Goal: Task Accomplishment & Management: Manage account settings

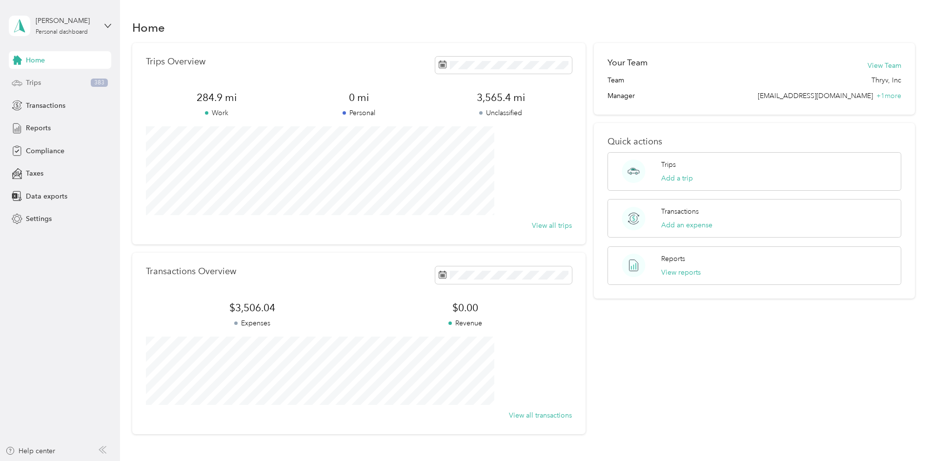
click at [35, 85] on span "Trips" at bounding box center [33, 83] width 15 height 10
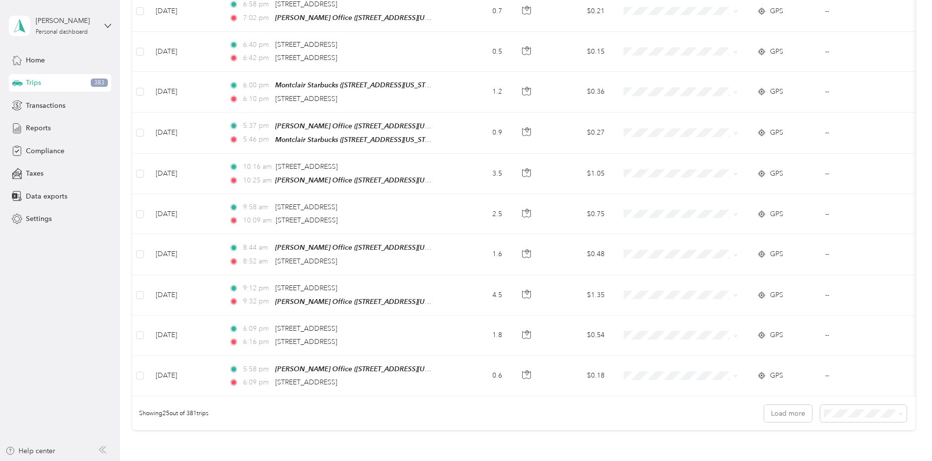
scroll to position [883, 0]
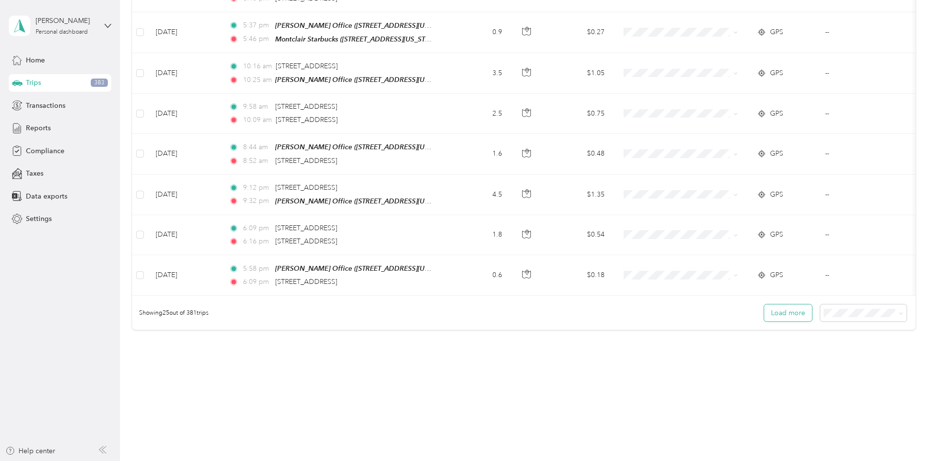
click at [764, 310] on button "Load more" at bounding box center [788, 312] width 48 height 17
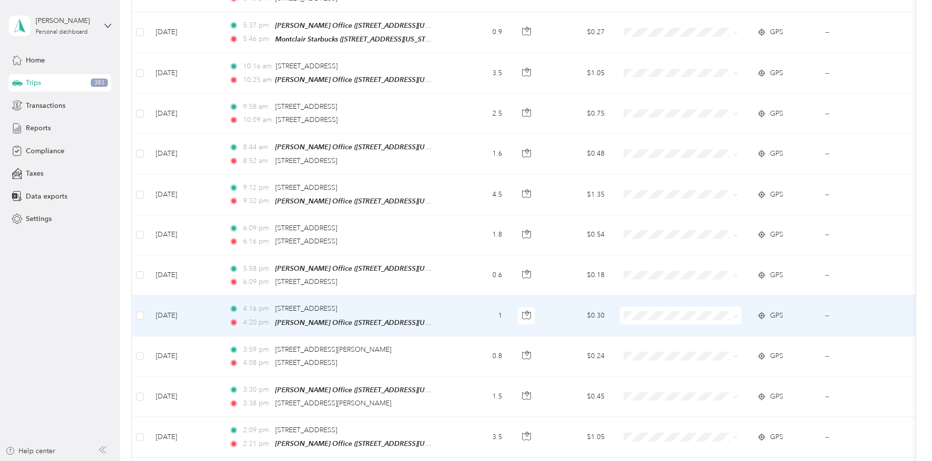
click at [749, 315] on td at bounding box center [680, 316] width 137 height 40
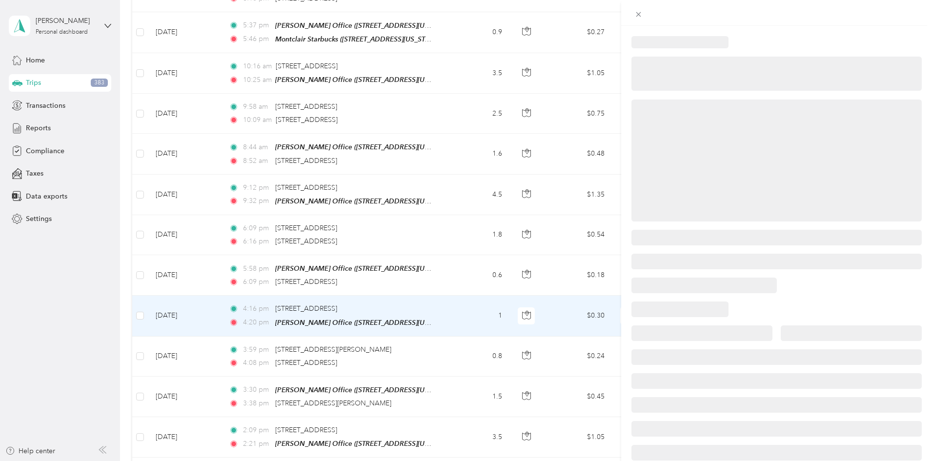
scroll to position [15, 0]
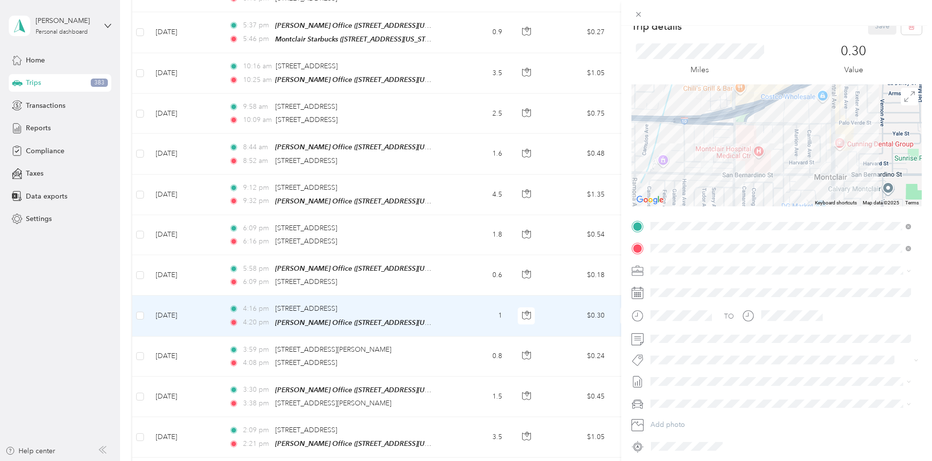
click at [153, 377] on div "Trip details Save This trip cannot be edited because it is either under review,…" at bounding box center [466, 230] width 932 height 461
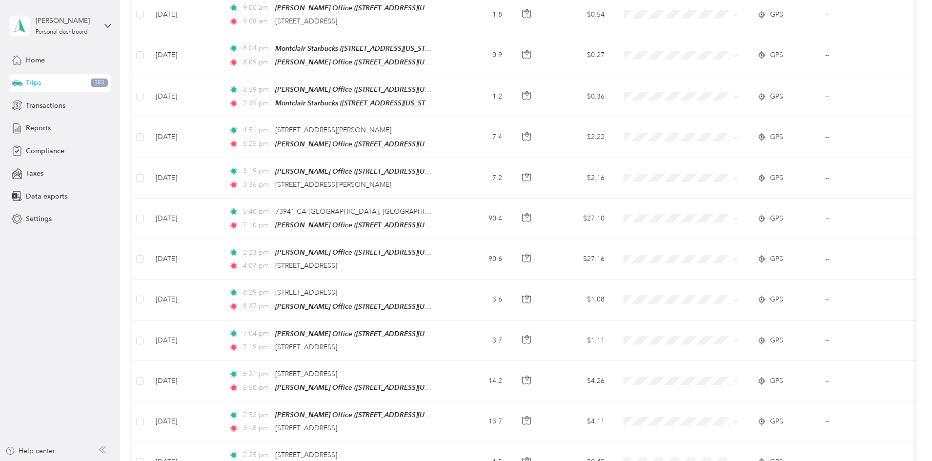
scroll to position [1809, 0]
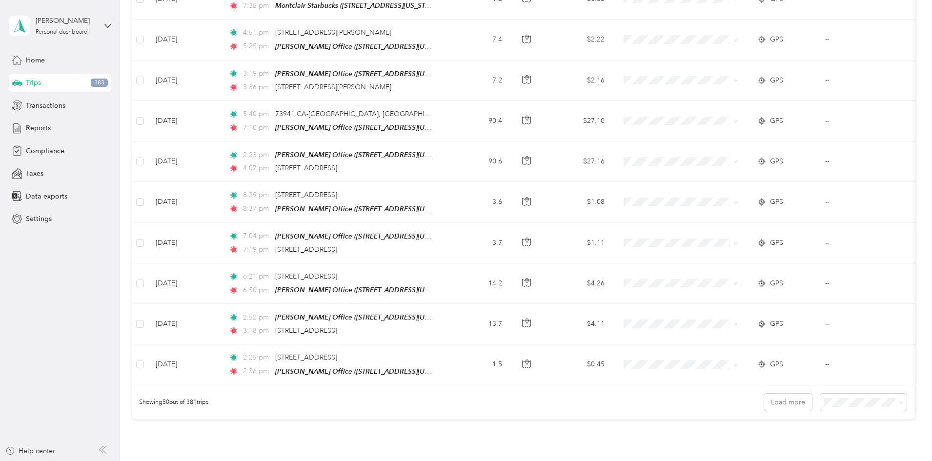
click at [788, 426] on ol "25 per load 50 per load 100 per load" at bounding box center [796, 414] width 86 height 51
click at [777, 433] on span "100 per load" at bounding box center [779, 435] width 40 height 8
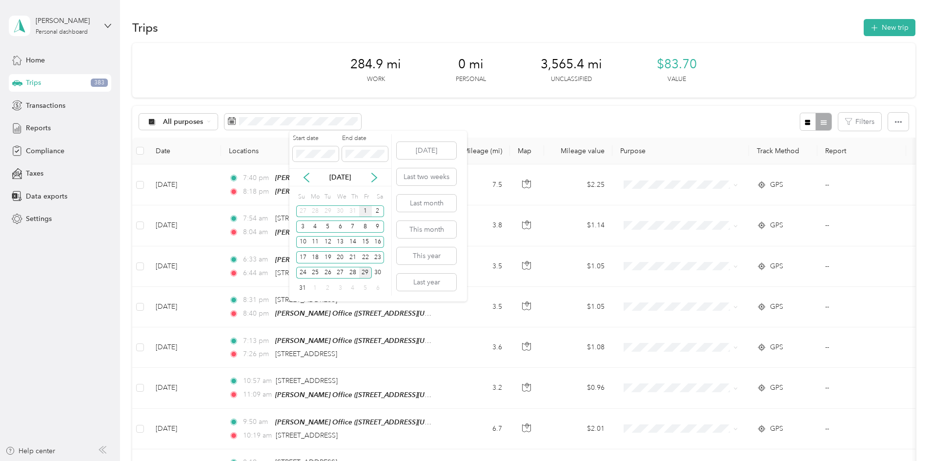
click at [365, 210] on div "1" at bounding box center [365, 211] width 13 height 12
click at [361, 271] on div "29" at bounding box center [365, 273] width 13 height 12
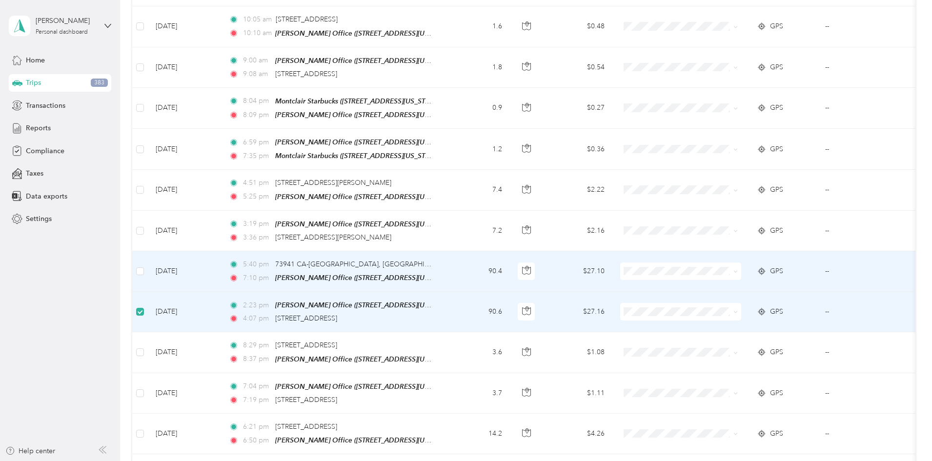
scroll to position [1657, 0]
click at [741, 263] on span at bounding box center [680, 272] width 121 height 18
click at [747, 269] on span "Thryv, Inc" at bounding box center [754, 268] width 90 height 10
click at [728, 304] on span at bounding box center [680, 313] width 121 height 18
click at [726, 310] on span "Thryv, Inc" at bounding box center [754, 309] width 90 height 10
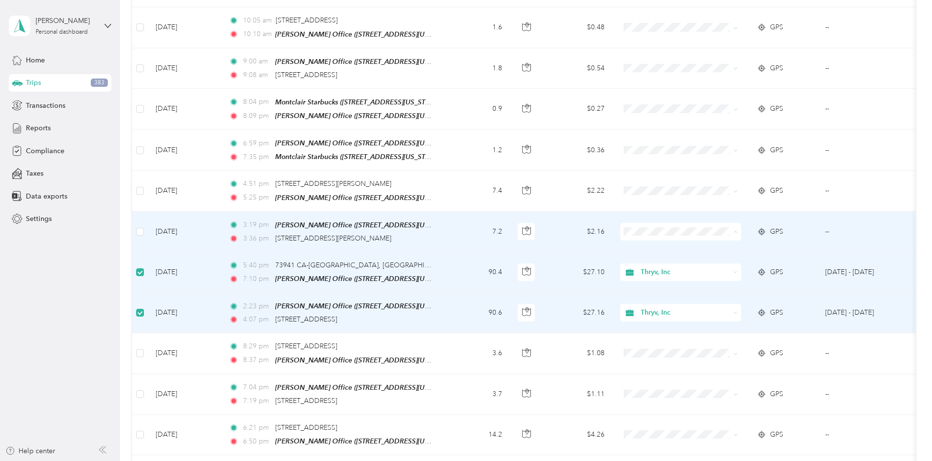
click at [738, 229] on span "Thryv, Inc" at bounding box center [754, 229] width 90 height 10
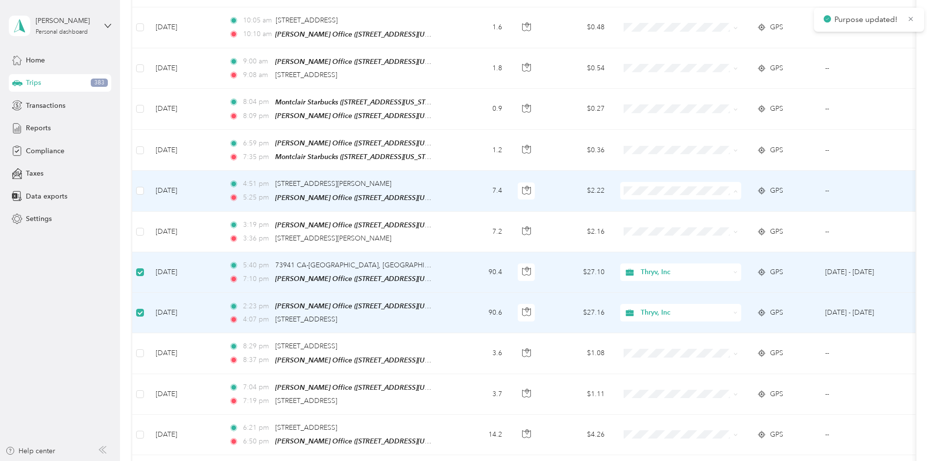
click at [735, 187] on span "Thryv, Inc" at bounding box center [754, 189] width 90 height 10
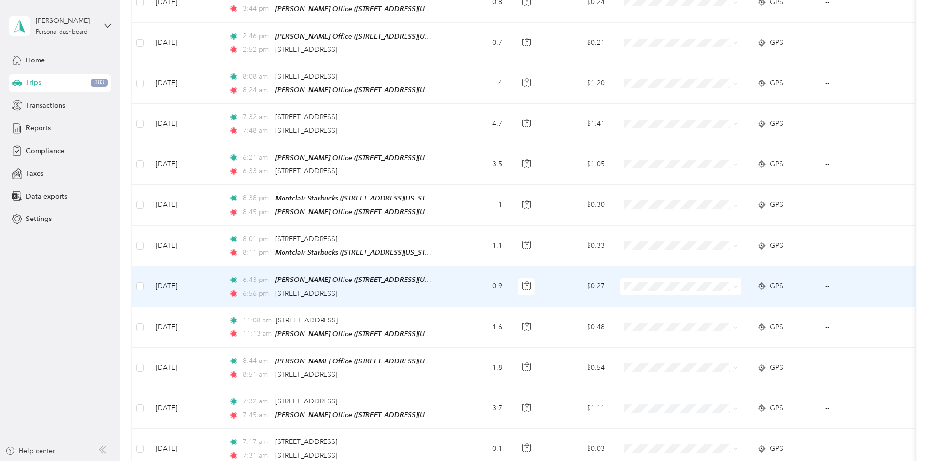
scroll to position [2584, 0]
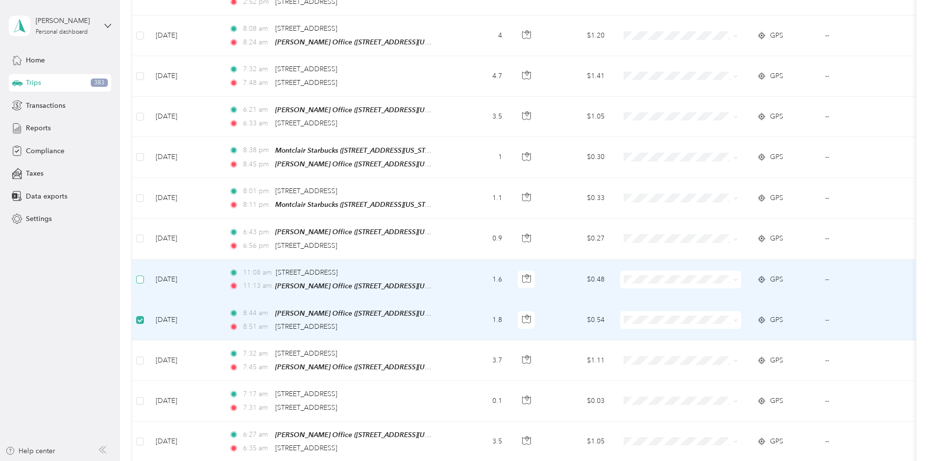
click at [144, 274] on label at bounding box center [140, 279] width 8 height 11
click at [762, 262] on span "Thryv, Inc" at bounding box center [754, 265] width 90 height 10
click at [731, 303] on span "Thryv, Inc" at bounding box center [754, 304] width 90 height 10
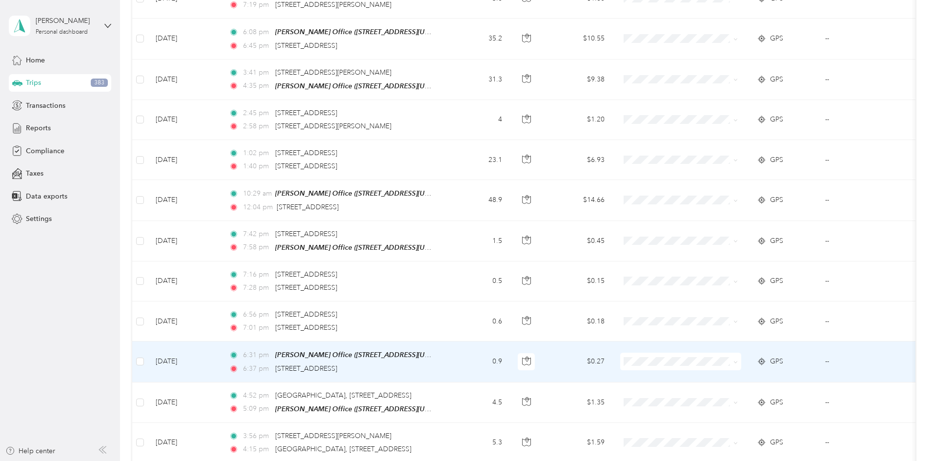
scroll to position [3803, 0]
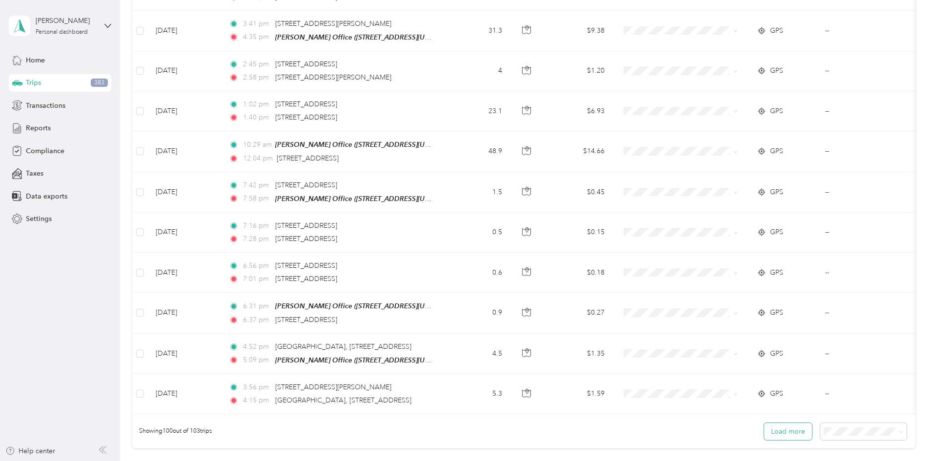
click at [764, 423] on button "Load more" at bounding box center [788, 431] width 48 height 17
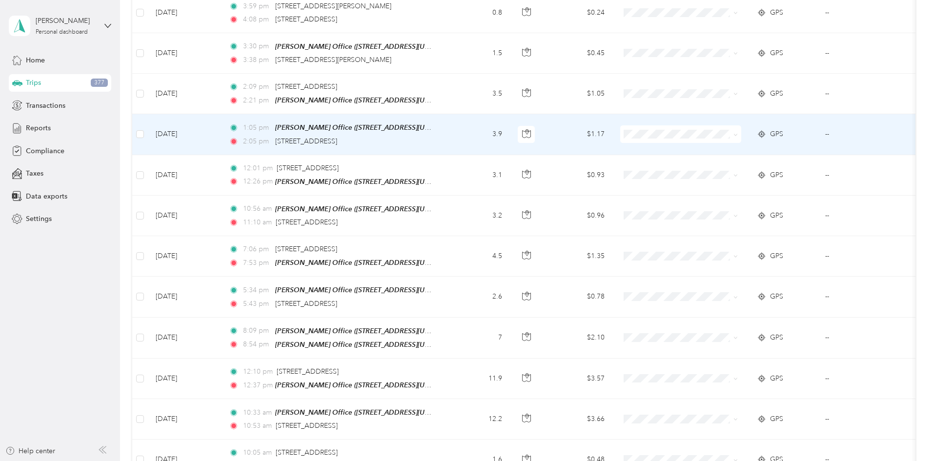
scroll to position [1218, 0]
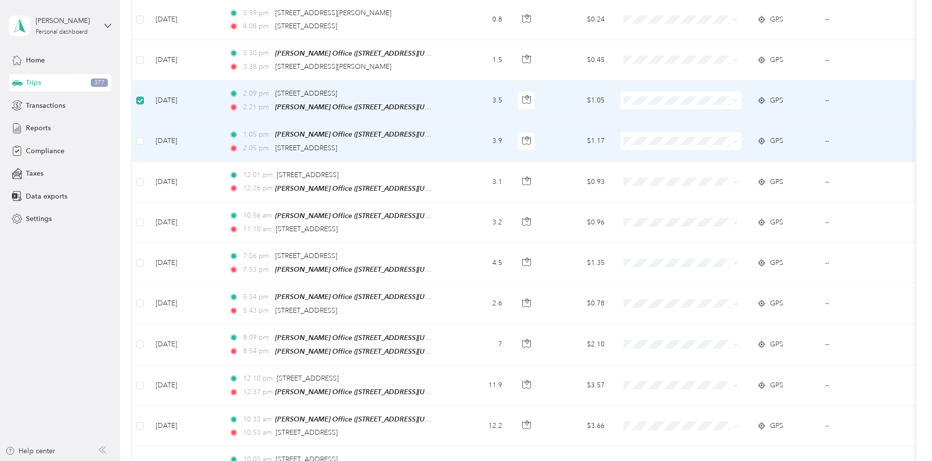
click at [148, 131] on td at bounding box center [140, 141] width 16 height 40
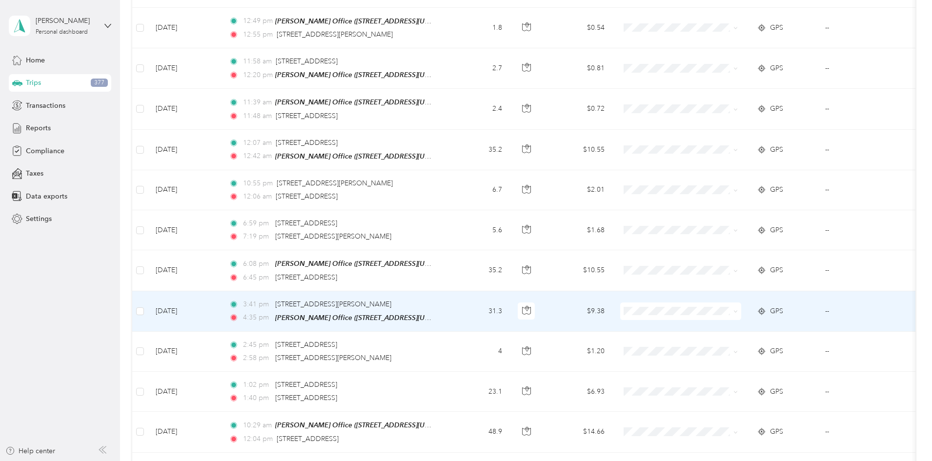
scroll to position [3376, 0]
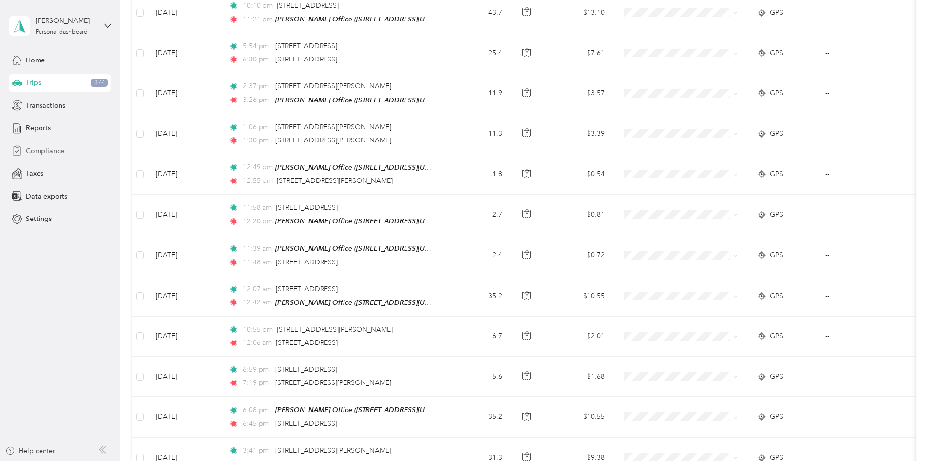
click at [45, 149] on span "Compliance" at bounding box center [45, 151] width 39 height 10
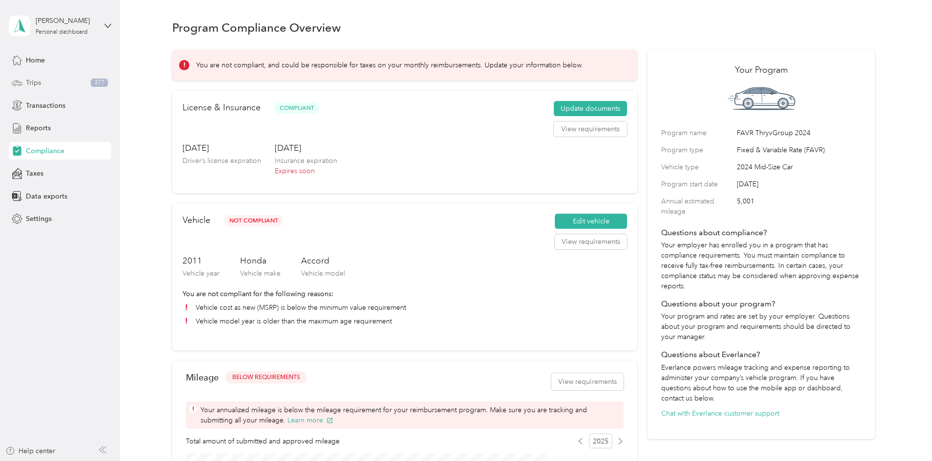
click at [47, 86] on div "Trips 377" at bounding box center [60, 83] width 102 height 18
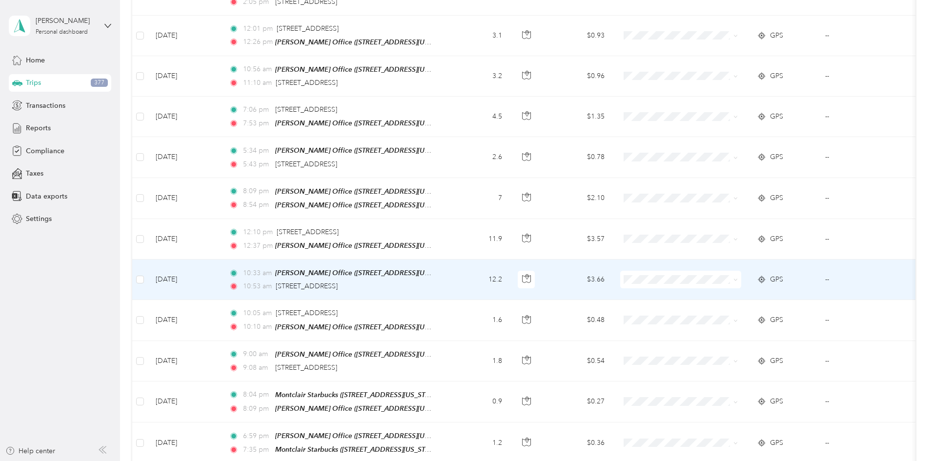
scroll to position [1561, 0]
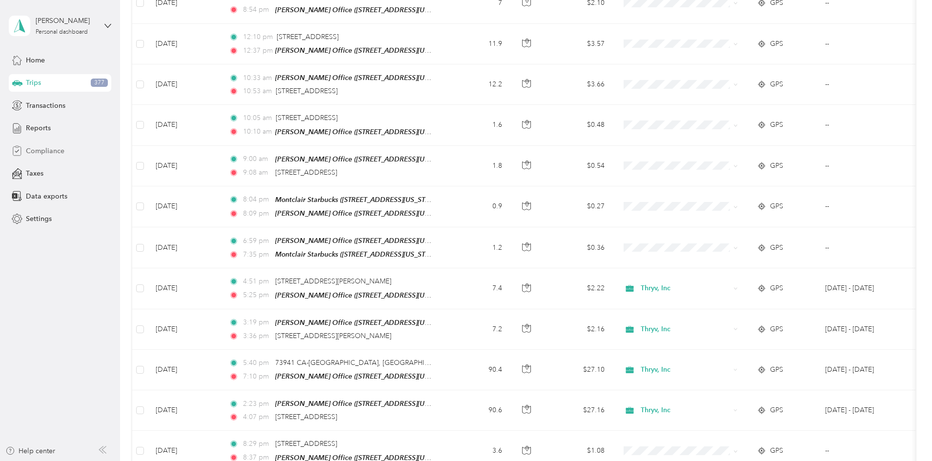
click at [29, 153] on span "Compliance" at bounding box center [45, 151] width 39 height 10
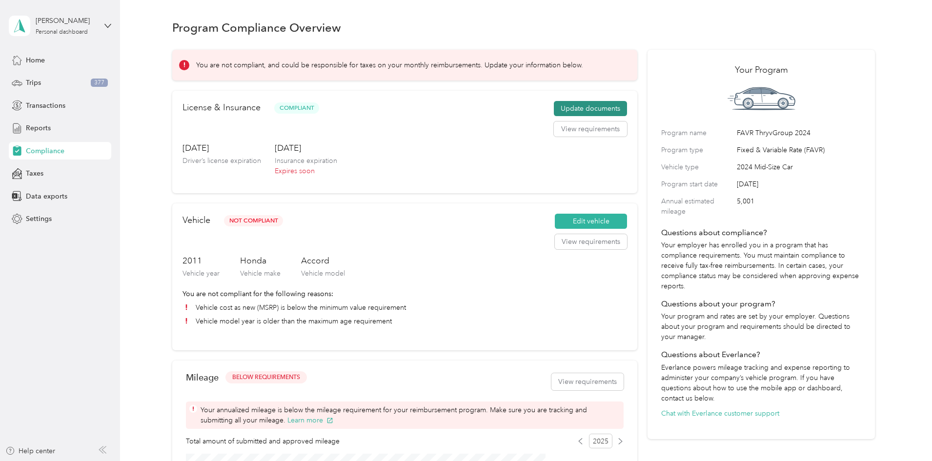
click at [566, 115] on button "Update documents" at bounding box center [590, 109] width 73 height 16
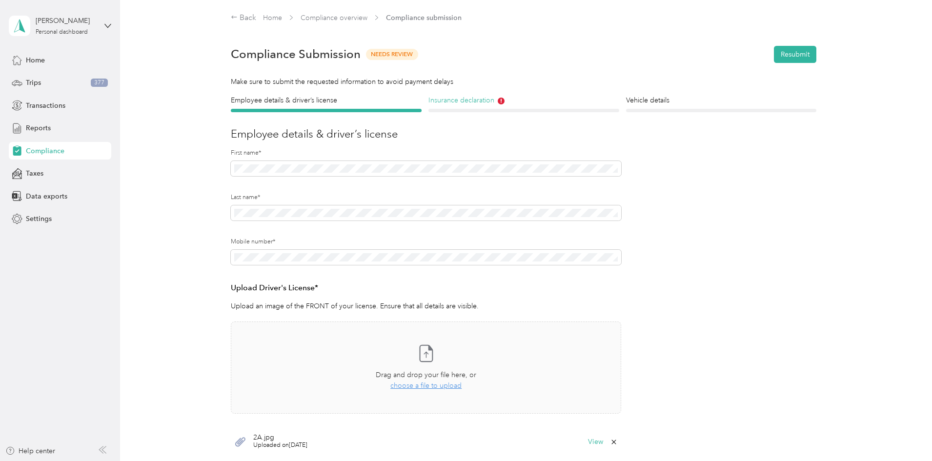
click at [508, 99] on h4 "Insurance declaration" at bounding box center [523, 100] width 191 height 10
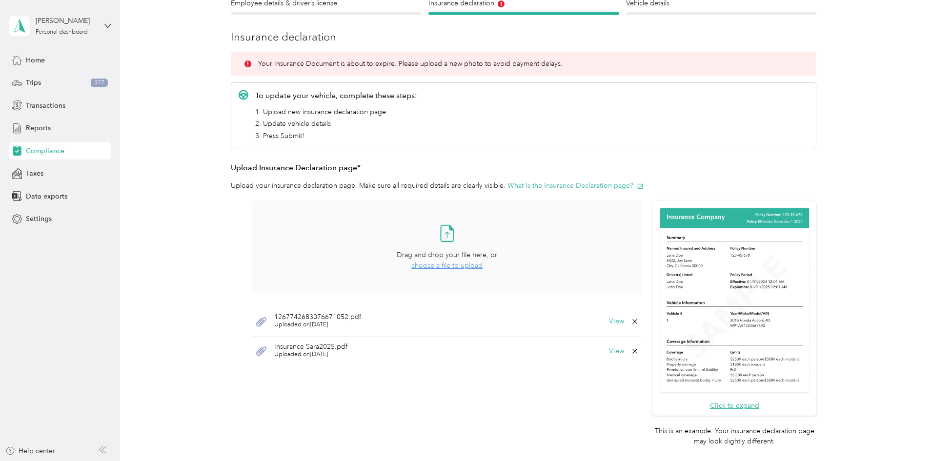
scroll to position [98, 0]
click at [439, 261] on span "choose a file to upload" at bounding box center [446, 265] width 71 height 8
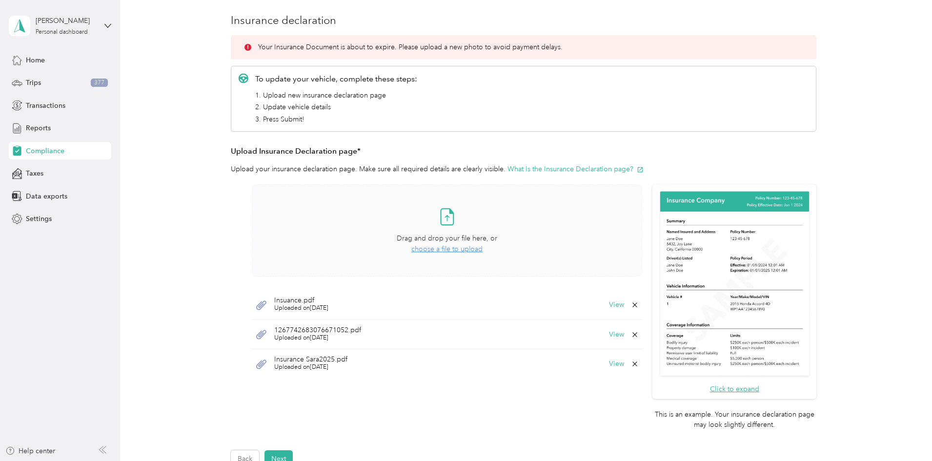
scroll to position [195, 0]
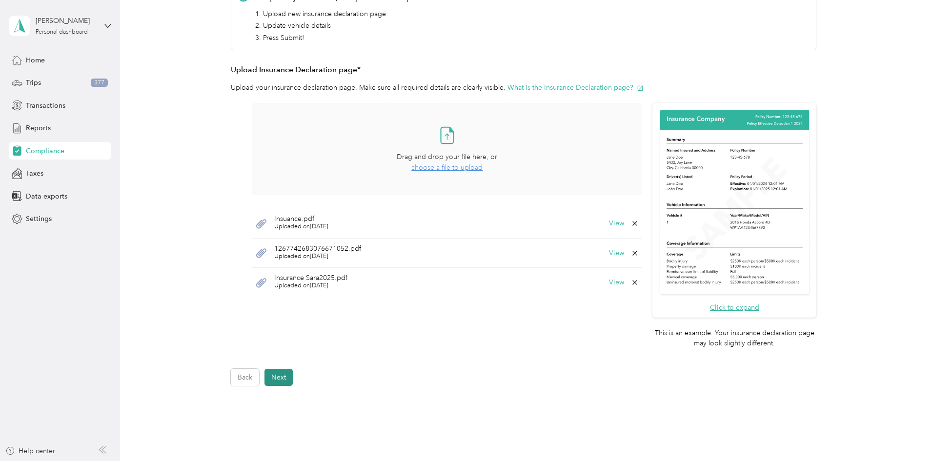
click at [278, 370] on button "Next" at bounding box center [278, 377] width 28 height 17
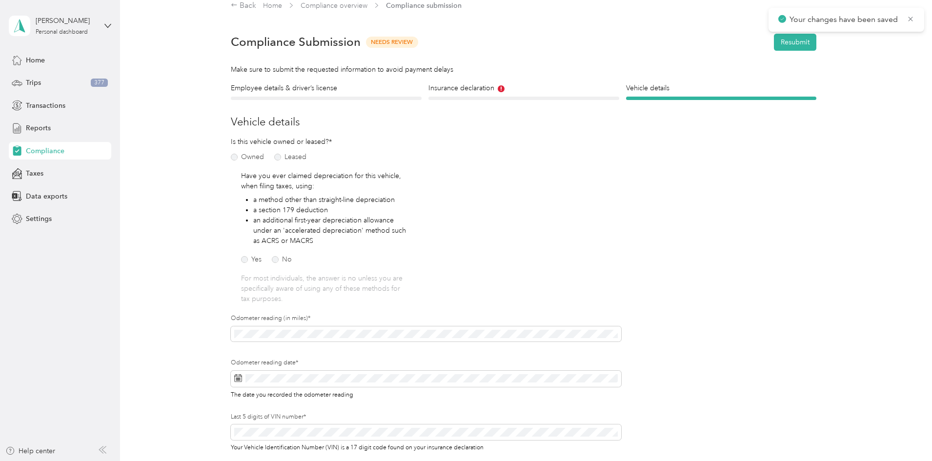
scroll to position [159, 0]
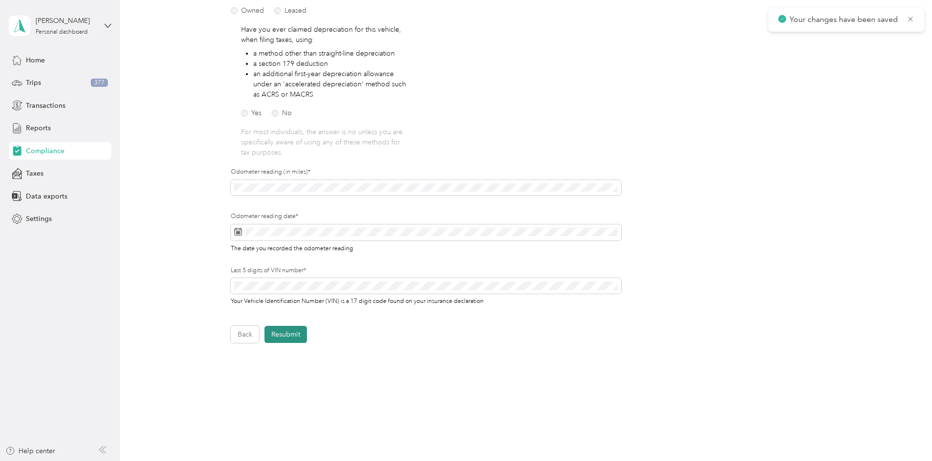
click at [275, 332] on button "Resubmit" at bounding box center [285, 334] width 42 height 17
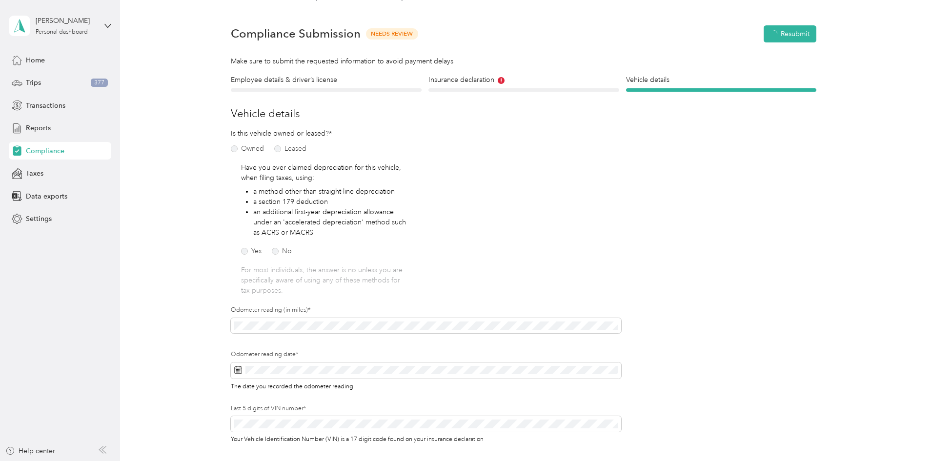
scroll to position [12, 0]
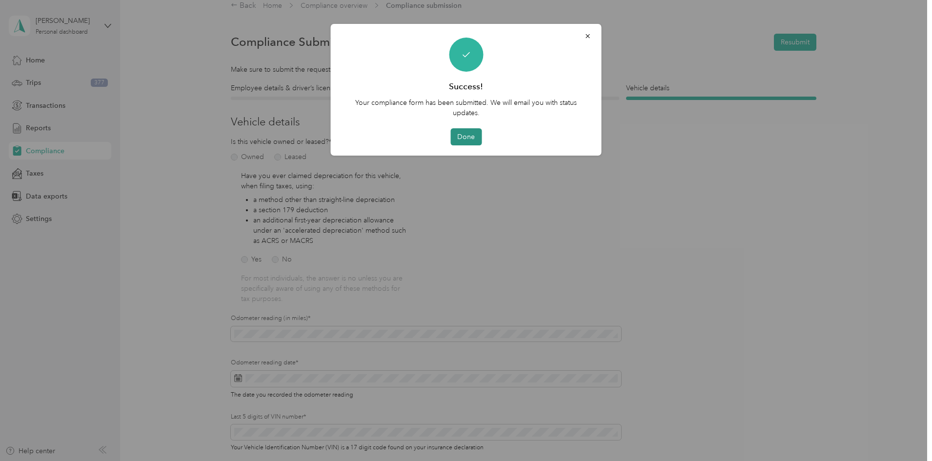
click at [468, 135] on button "Done" at bounding box center [465, 136] width 31 height 17
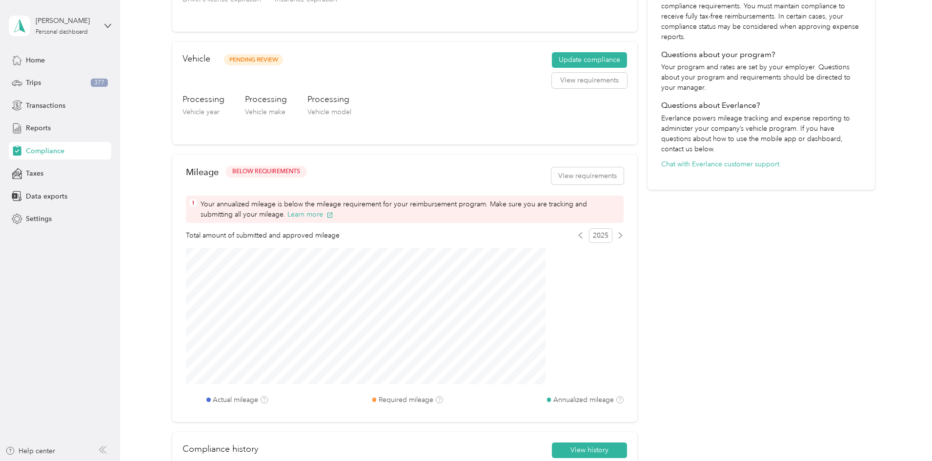
scroll to position [256, 0]
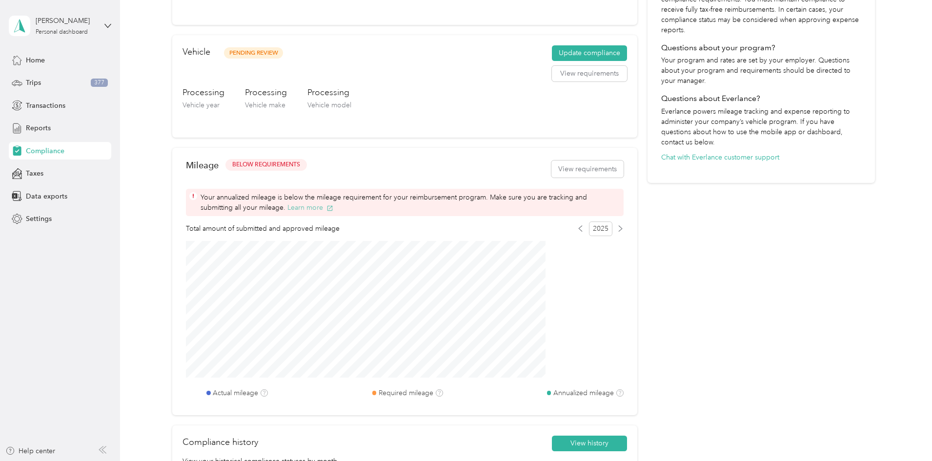
click at [333, 209] on button "Learn more" at bounding box center [310, 207] width 46 height 10
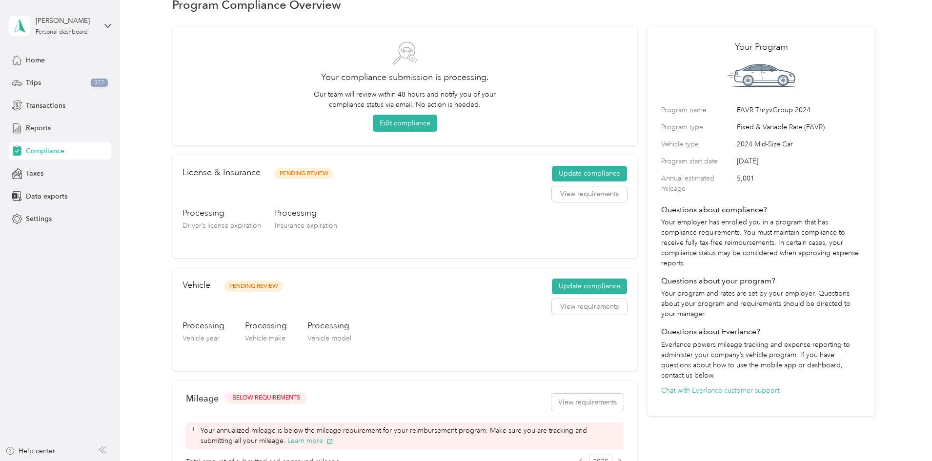
scroll to position [0, 0]
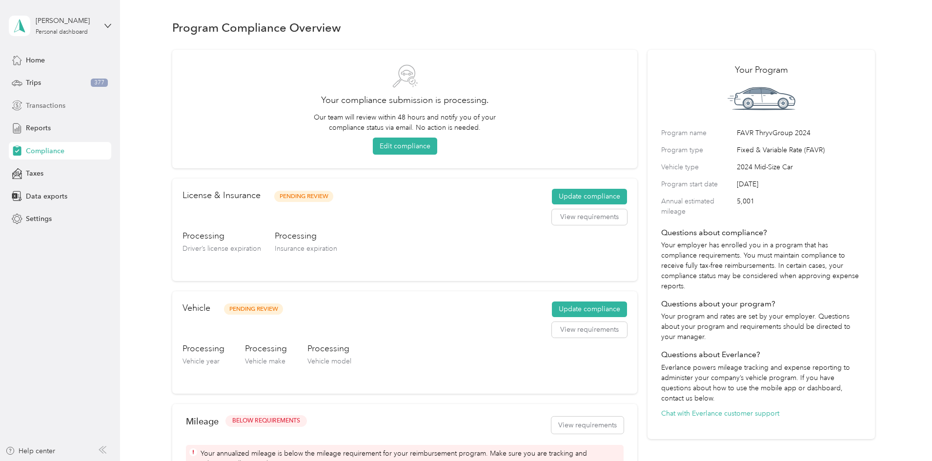
click at [47, 106] on span "Transactions" at bounding box center [46, 105] width 40 height 10
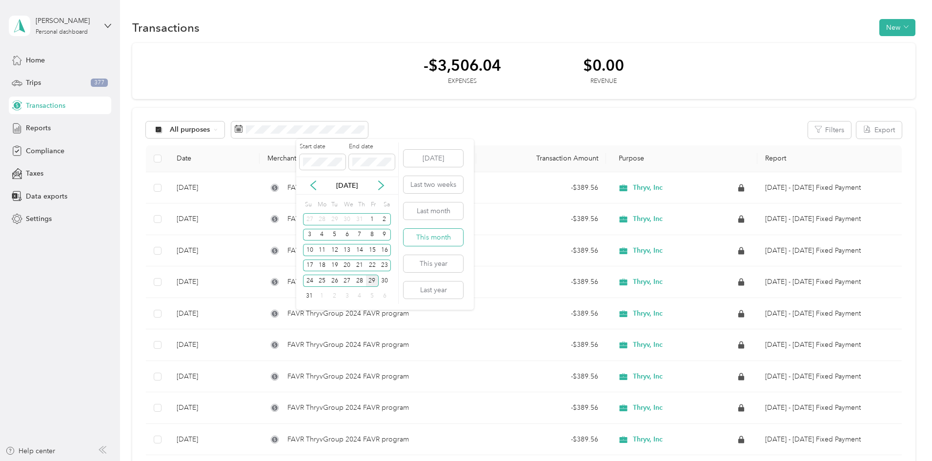
click at [441, 238] on button "This month" at bounding box center [433, 237] width 60 height 17
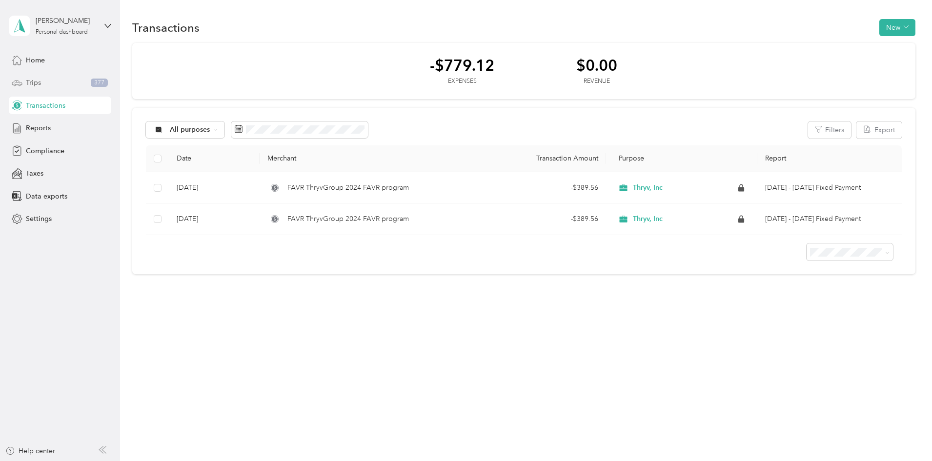
click at [36, 86] on span "Trips" at bounding box center [33, 83] width 15 height 10
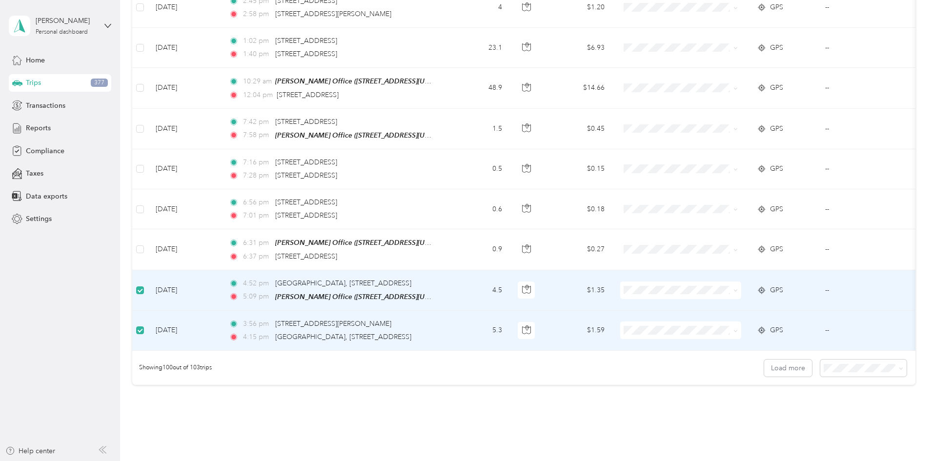
scroll to position [3842, 0]
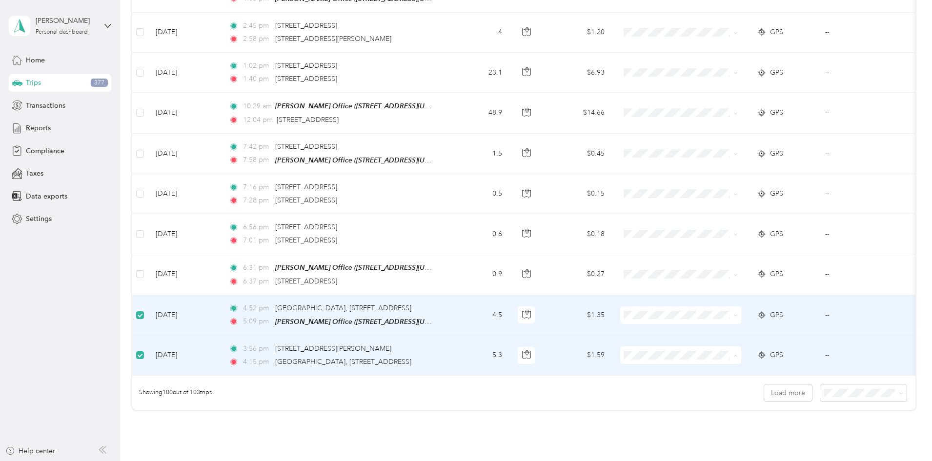
click at [722, 330] on span "Thryv, Inc" at bounding box center [754, 331] width 90 height 10
click at [727, 290] on span "Thryv, Inc" at bounding box center [754, 291] width 90 height 10
click at [722, 284] on li "Thryv, Inc" at bounding box center [745, 290] width 121 height 17
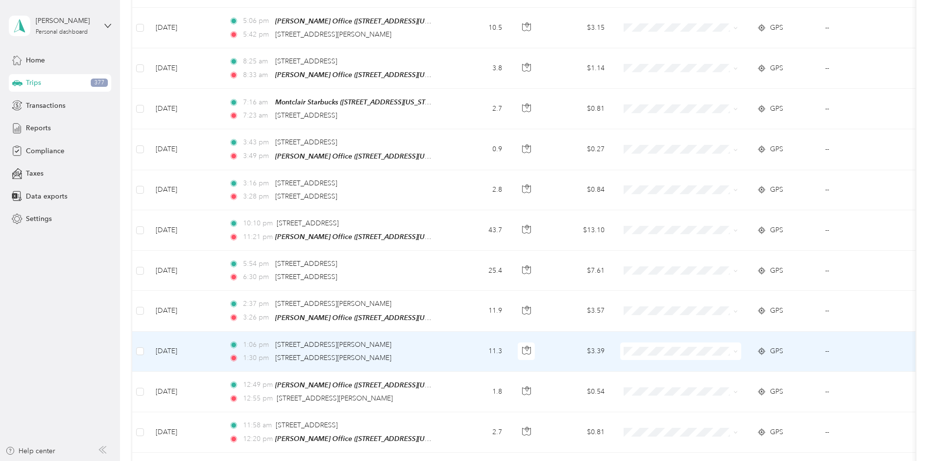
scroll to position [3061, 0]
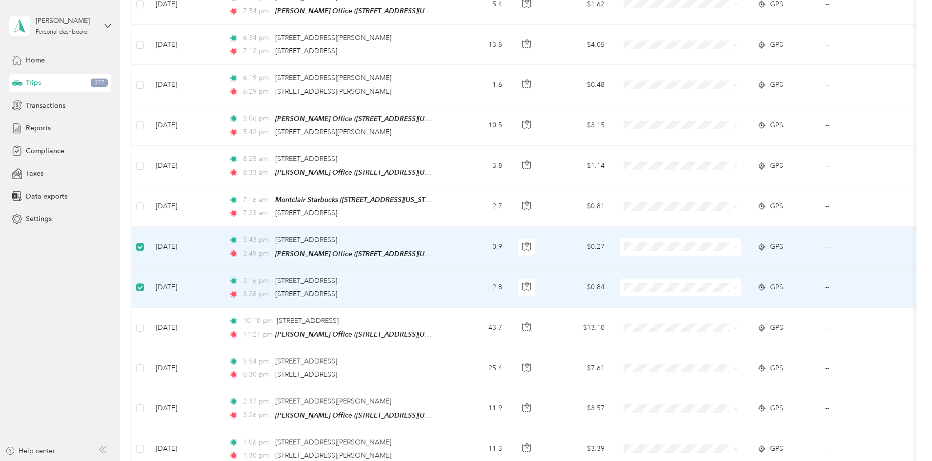
click at [743, 229] on span "Thryv, Inc" at bounding box center [754, 229] width 90 height 10
click at [733, 268] on span "Thryv, Inc" at bounding box center [754, 269] width 90 height 10
click at [722, 263] on li "Thryv, Inc" at bounding box center [745, 268] width 121 height 17
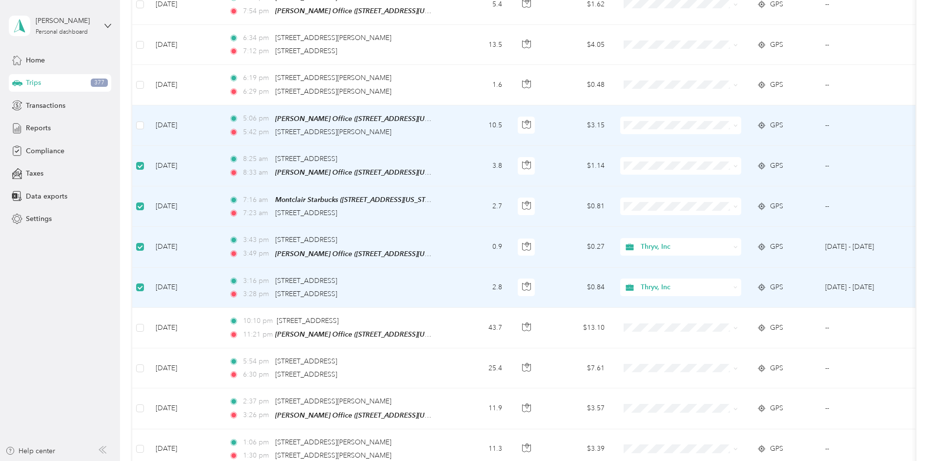
click at [148, 105] on td at bounding box center [140, 125] width 16 height 40
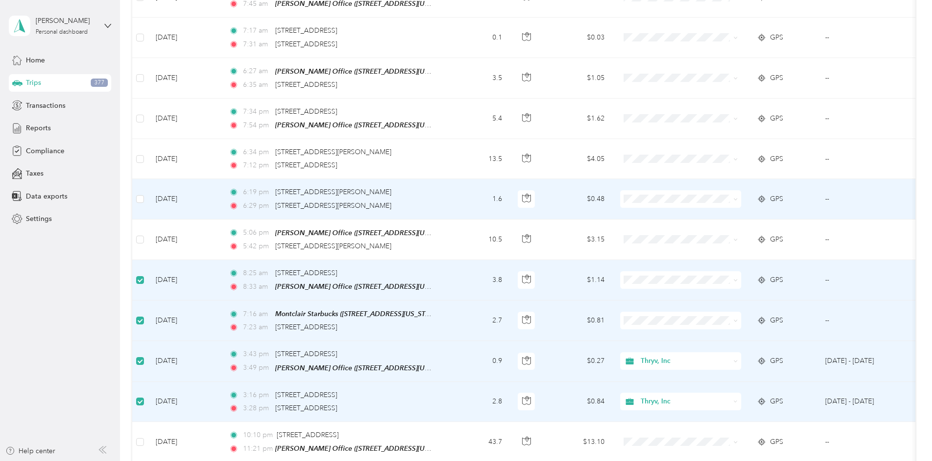
scroll to position [2915, 0]
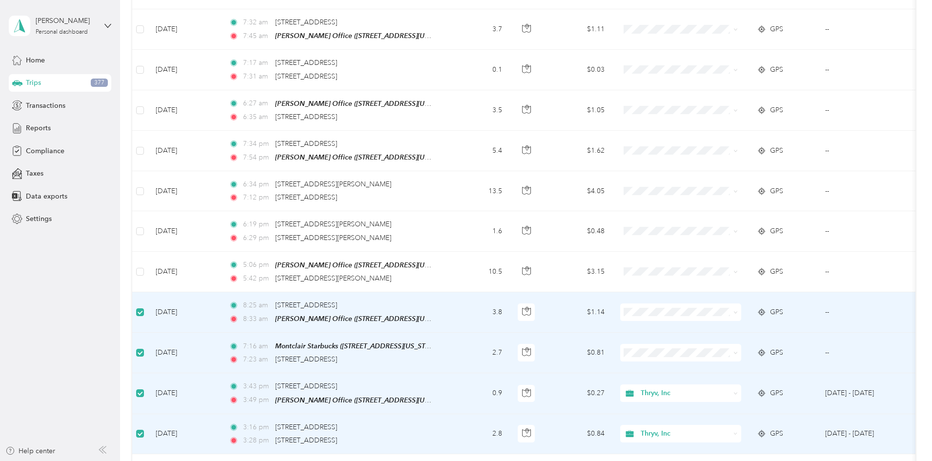
click at [732, 332] on span "Thryv, Inc" at bounding box center [754, 333] width 90 height 10
click at [724, 297] on span "Thryv, Inc" at bounding box center [754, 295] width 90 height 10
click at [721, 296] on span "Thryv, Inc" at bounding box center [754, 295] width 90 height 10
click at [710, 295] on span "Thryv, Inc" at bounding box center [754, 295] width 90 height 10
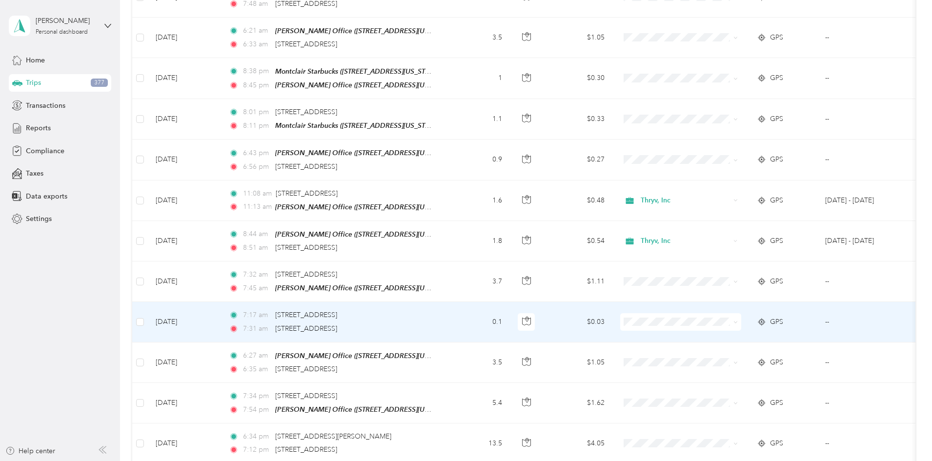
scroll to position [2671, 0]
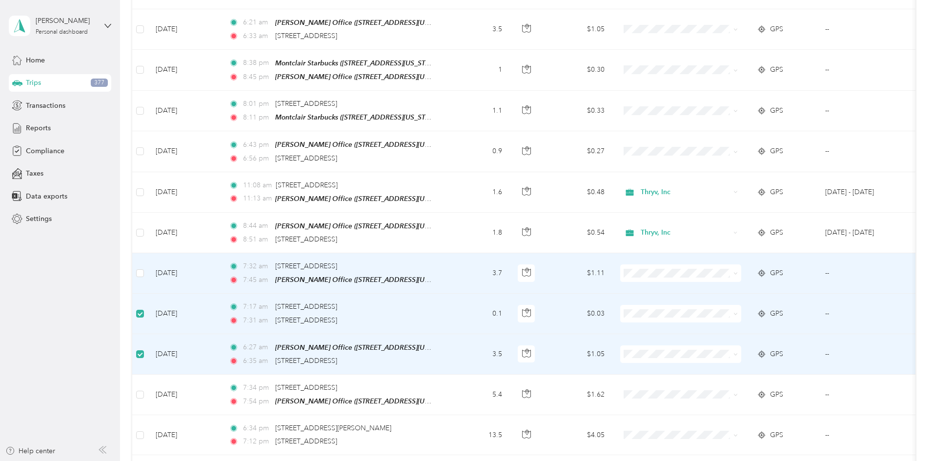
click at [148, 253] on td at bounding box center [140, 273] width 16 height 40
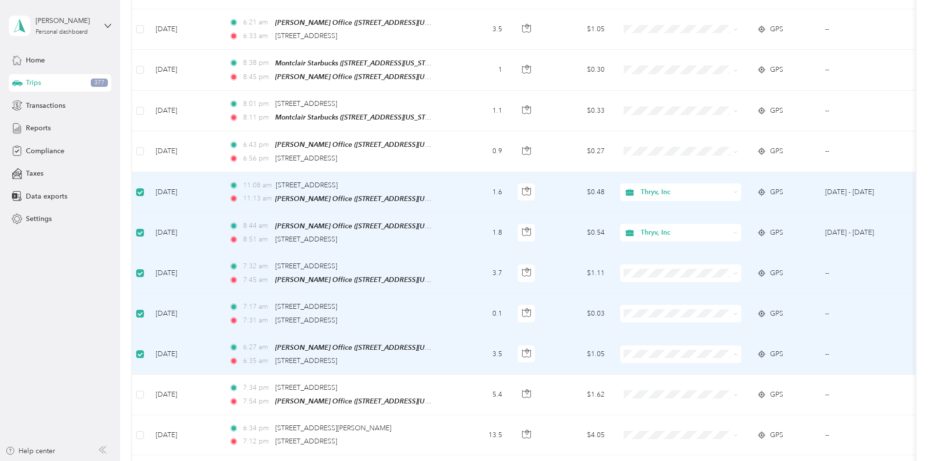
click at [727, 335] on span "Thryv, Inc" at bounding box center [754, 338] width 90 height 10
click at [715, 296] on span "Thryv, Inc" at bounding box center [754, 298] width 90 height 10
click at [734, 256] on span "Thryv, Inc" at bounding box center [754, 258] width 90 height 10
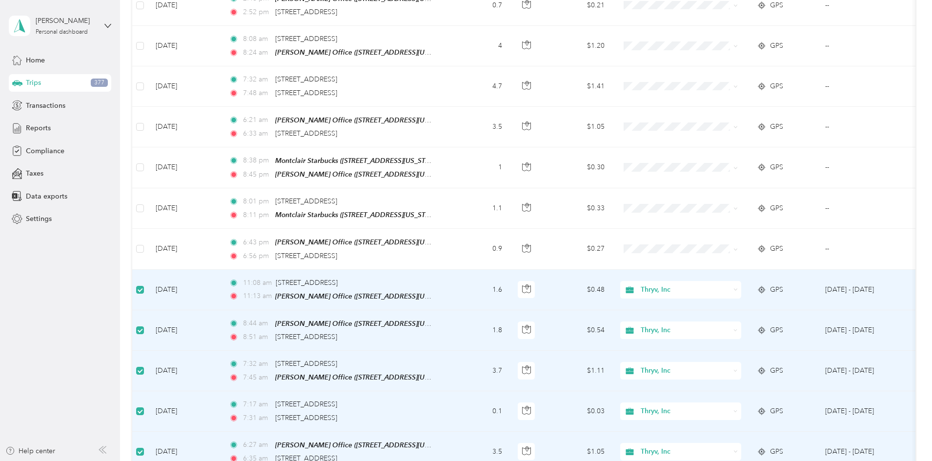
scroll to position [2476, 0]
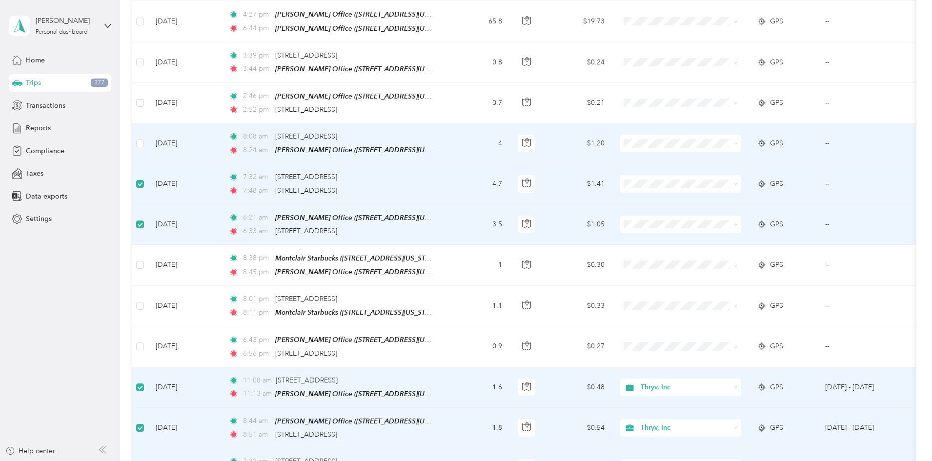
click at [148, 123] on td at bounding box center [140, 143] width 16 height 40
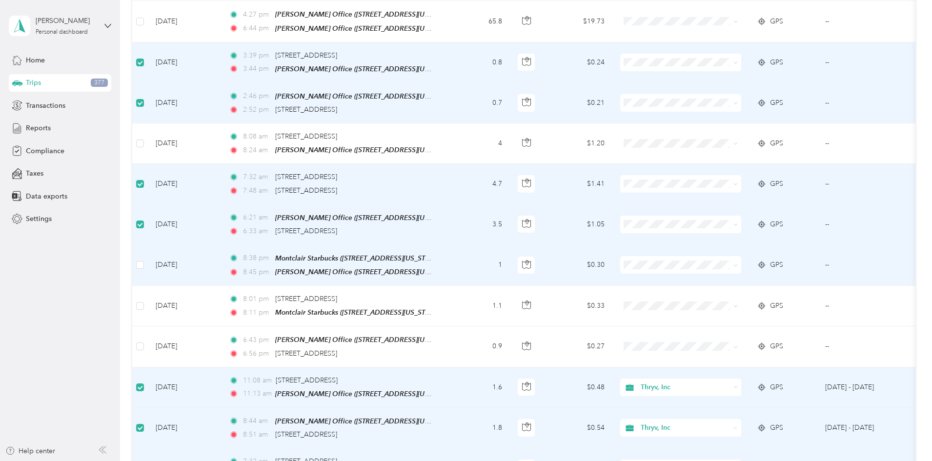
scroll to position [2330, 0]
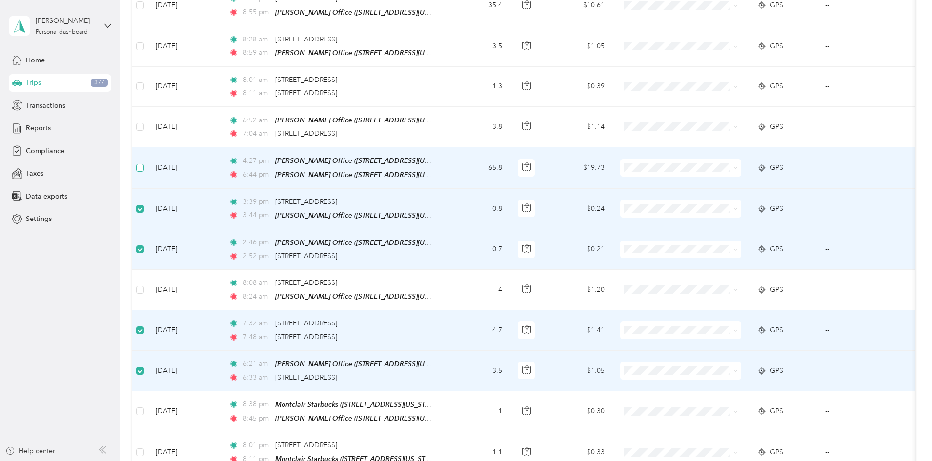
click at [144, 162] on label at bounding box center [140, 167] width 8 height 11
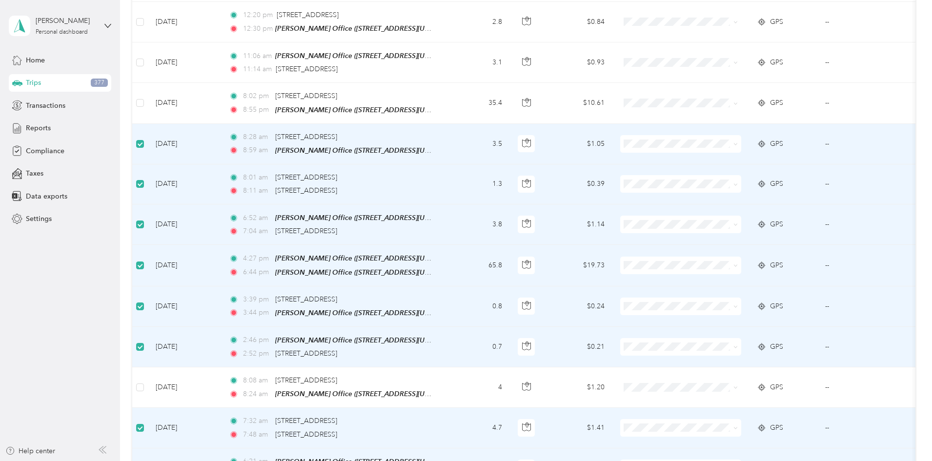
scroll to position [2135, 0]
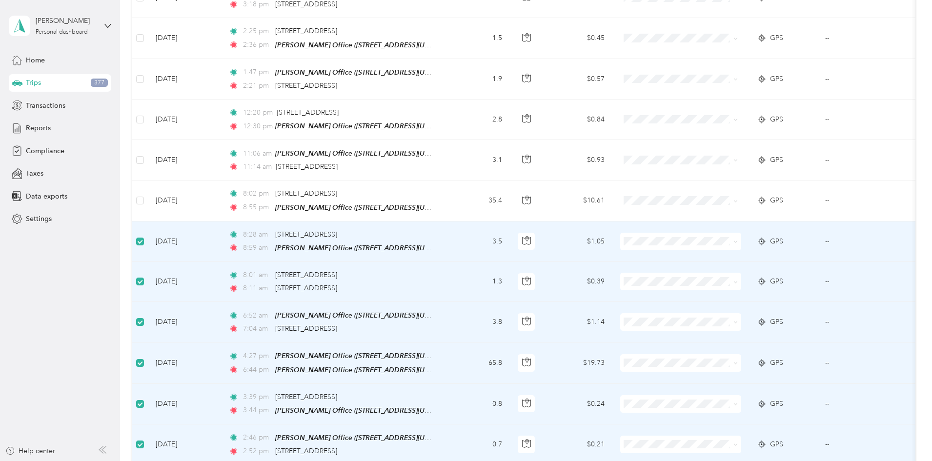
click at [716, 233] on span at bounding box center [680, 242] width 121 height 18
click at [729, 232] on span "Thryv, Inc" at bounding box center [754, 233] width 90 height 10
click at [734, 273] on span "Thryv, Inc" at bounding box center [754, 273] width 90 height 10
click at [741, 351] on span "Thryv, Inc" at bounding box center [754, 353] width 90 height 10
click at [730, 395] on span "Thryv, Inc" at bounding box center [754, 393] width 90 height 10
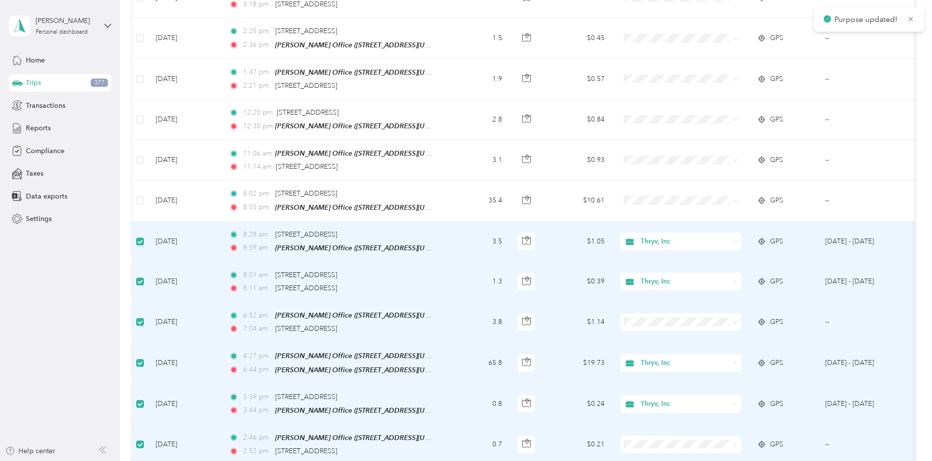
click at [730, 398] on span "Thryv, Inc" at bounding box center [684, 403] width 89 height 11
click at [726, 312] on span "Thryv, Inc" at bounding box center [754, 313] width 90 height 10
click at [725, 431] on span "Thryv, Inc" at bounding box center [754, 433] width 90 height 10
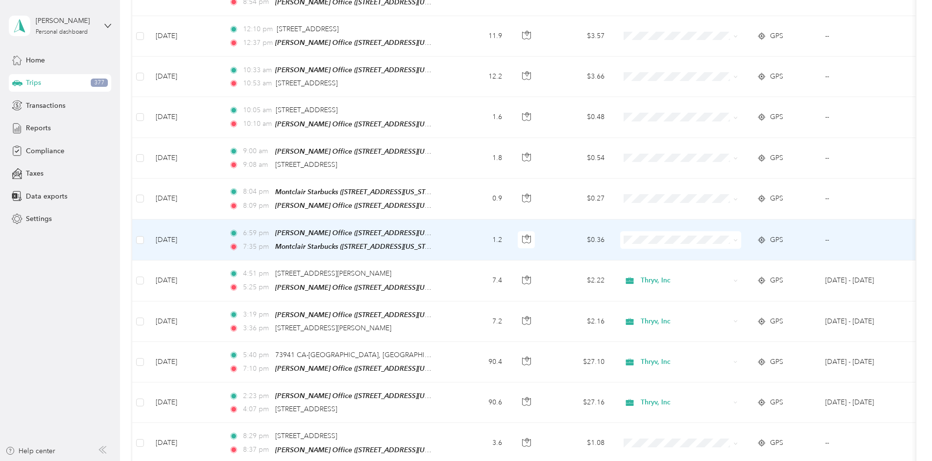
scroll to position [1549, 0]
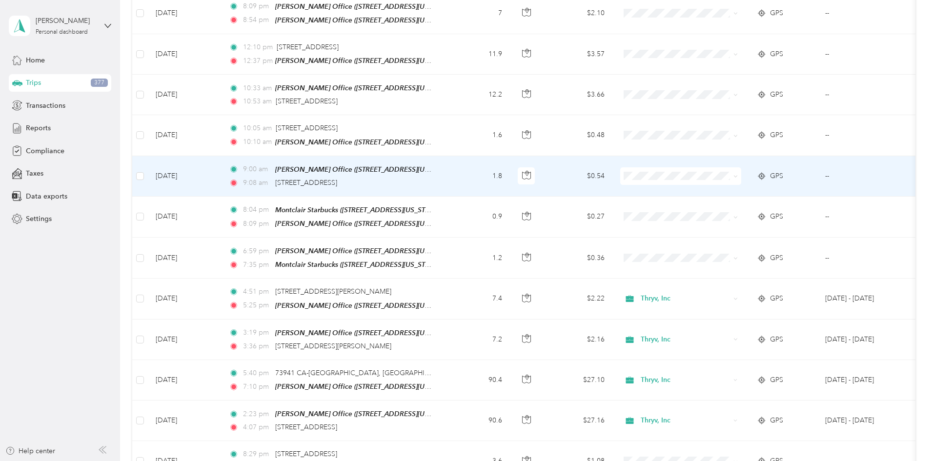
click at [148, 161] on td at bounding box center [140, 176] width 16 height 40
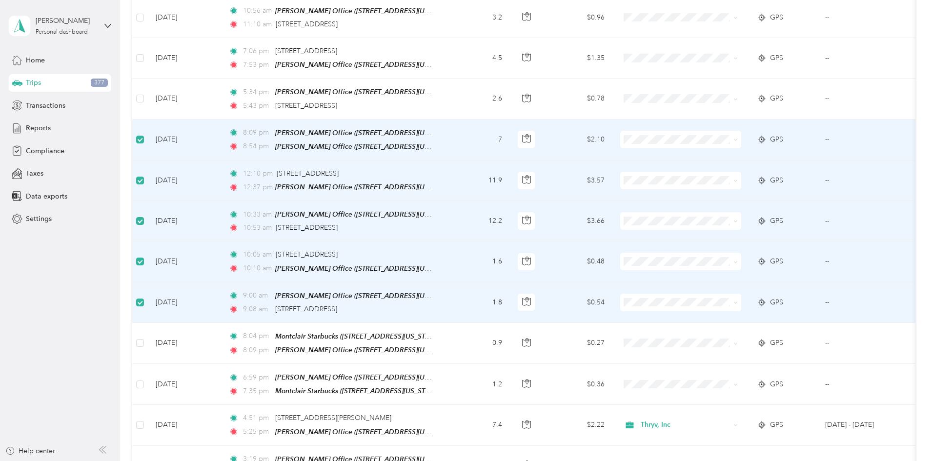
scroll to position [1403, 0]
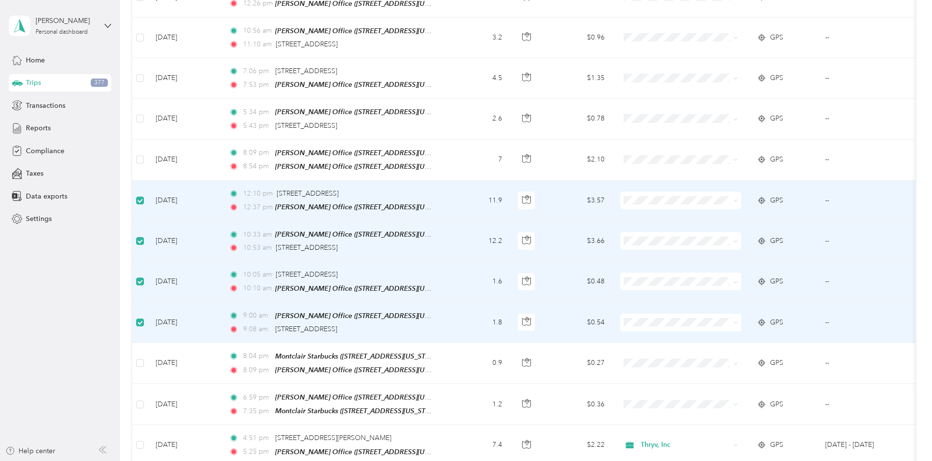
click at [729, 198] on span "Thryv, Inc" at bounding box center [754, 202] width 90 height 10
click at [730, 242] on span "Thryv, Inc" at bounding box center [754, 243] width 90 height 10
click at [733, 278] on span "Thryv, Inc" at bounding box center [754, 283] width 90 height 10
click at [729, 322] on span "Thryv, Inc" at bounding box center [754, 323] width 90 height 10
click at [714, 314] on span at bounding box center [680, 323] width 121 height 18
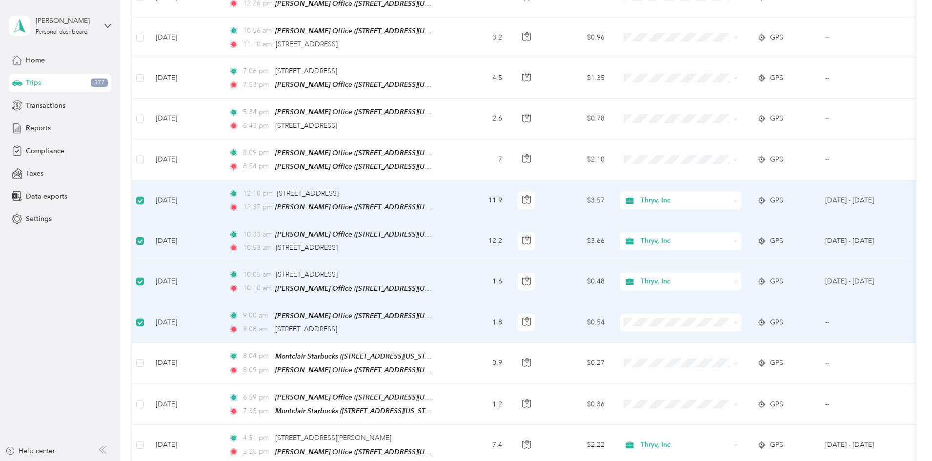
click at [710, 323] on span "Thryv, Inc" at bounding box center [754, 323] width 90 height 10
click at [715, 318] on span "Thryv, Inc" at bounding box center [754, 321] width 90 height 10
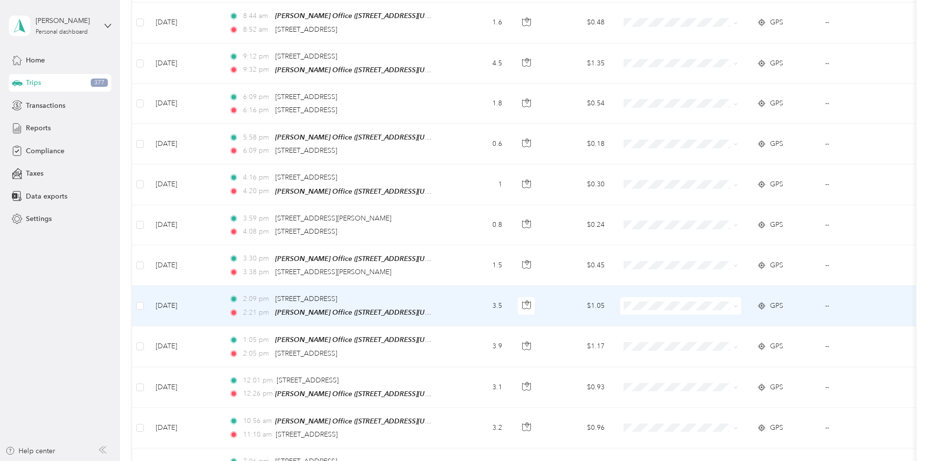
scroll to position [915, 0]
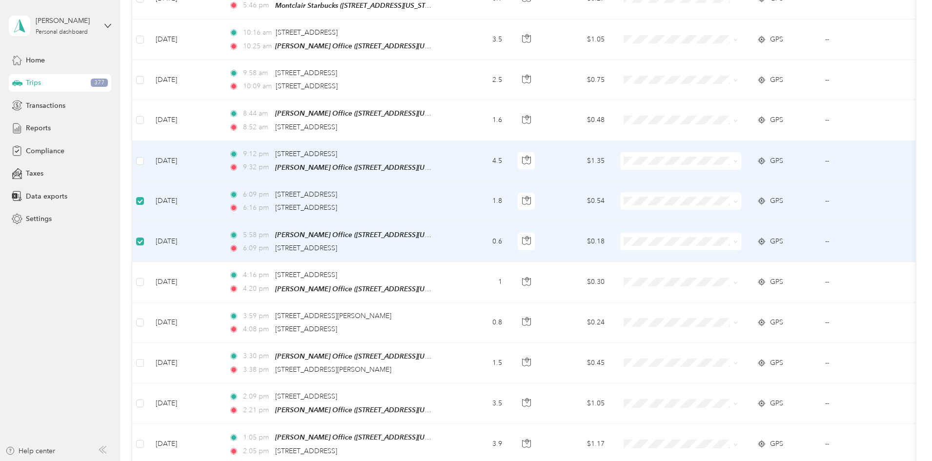
click at [148, 147] on td at bounding box center [140, 161] width 16 height 40
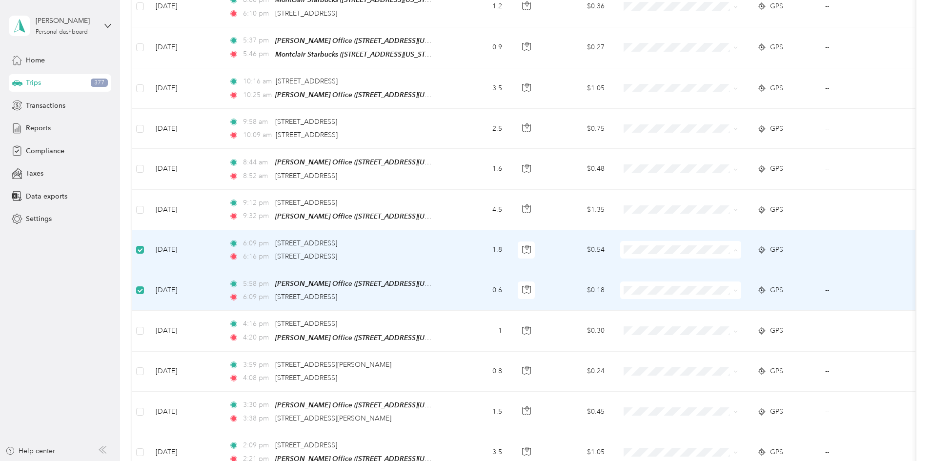
click at [748, 258] on span "Thryv, Inc" at bounding box center [754, 257] width 90 height 10
click at [729, 295] on span "Thryv, Inc" at bounding box center [754, 297] width 90 height 10
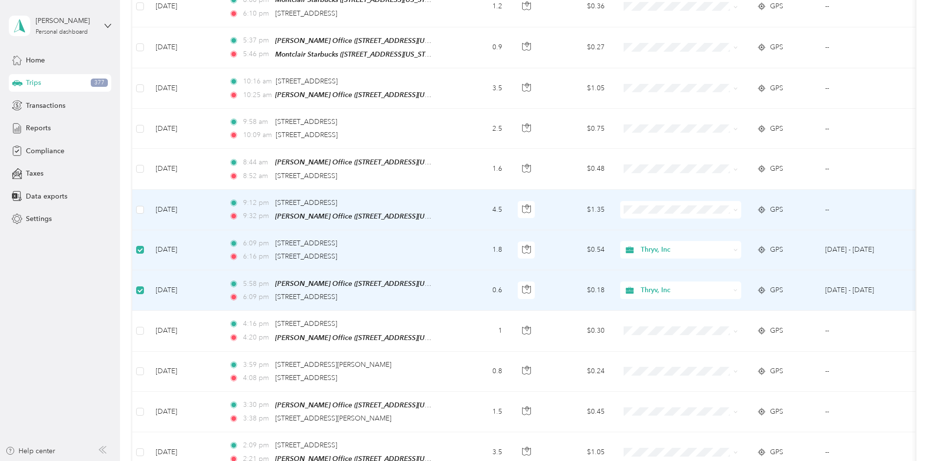
scroll to position [818, 0]
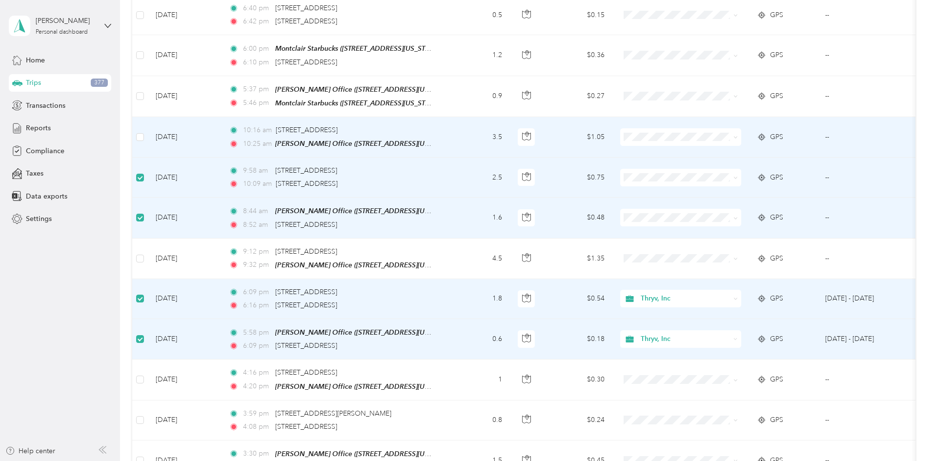
click at [148, 123] on td at bounding box center [140, 137] width 16 height 40
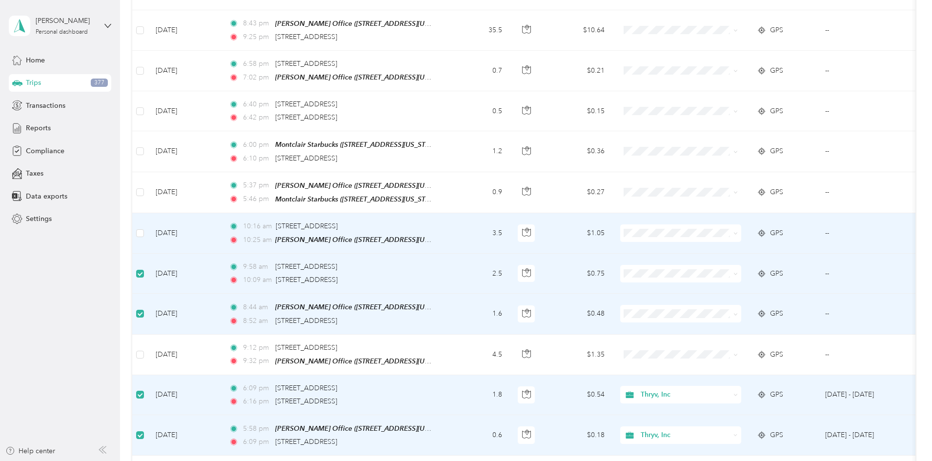
scroll to position [720, 0]
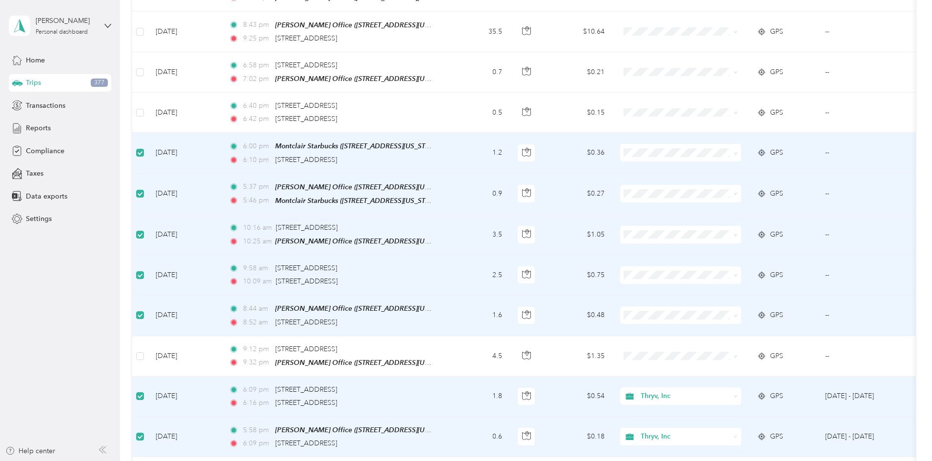
click at [148, 144] on td at bounding box center [140, 153] width 16 height 40
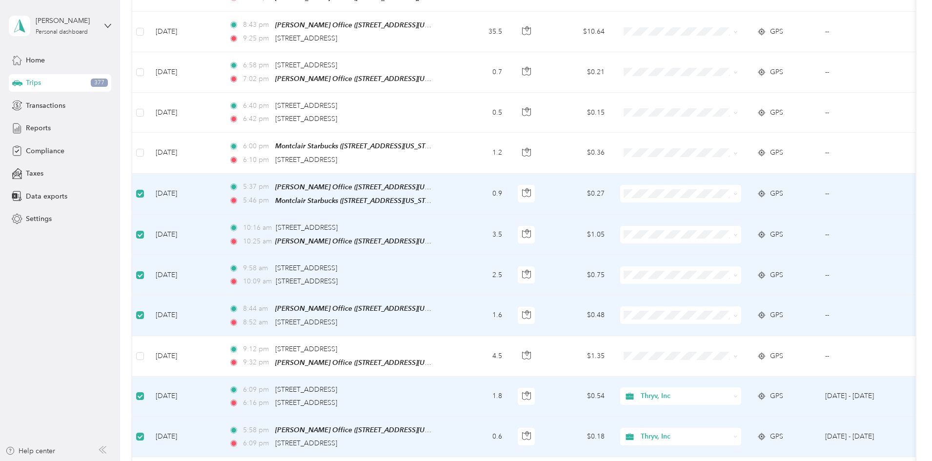
click at [148, 185] on td at bounding box center [140, 194] width 16 height 41
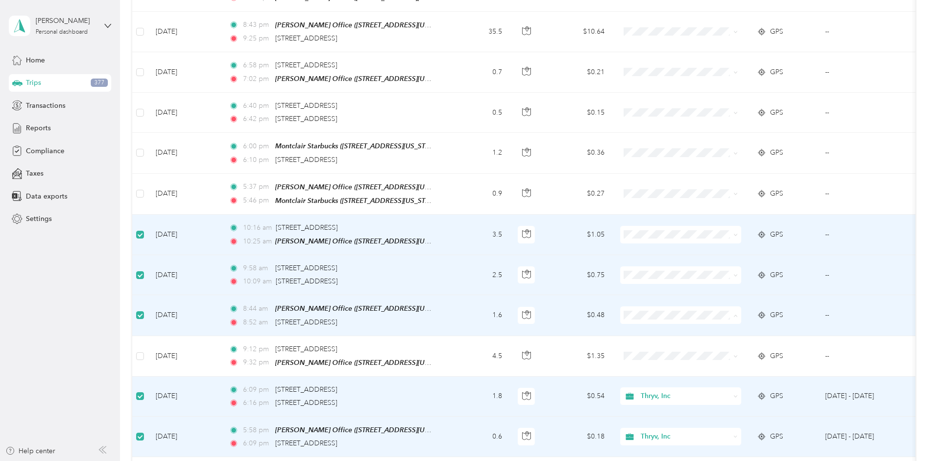
click at [734, 326] on span "Thryv, Inc" at bounding box center [754, 323] width 90 height 10
click at [715, 283] on span "Thryv, Inc" at bounding box center [754, 283] width 90 height 10
click at [728, 234] on body "Purpose updated! Purpose updated! [PERSON_NAME] Personal dashboard Home Trips 3…" at bounding box center [463, 230] width 927 height 461
click at [728, 236] on span "Thryv, Inc" at bounding box center [754, 241] width 90 height 10
click at [730, 229] on span "Thryv, Inc" at bounding box center [684, 234] width 89 height 11
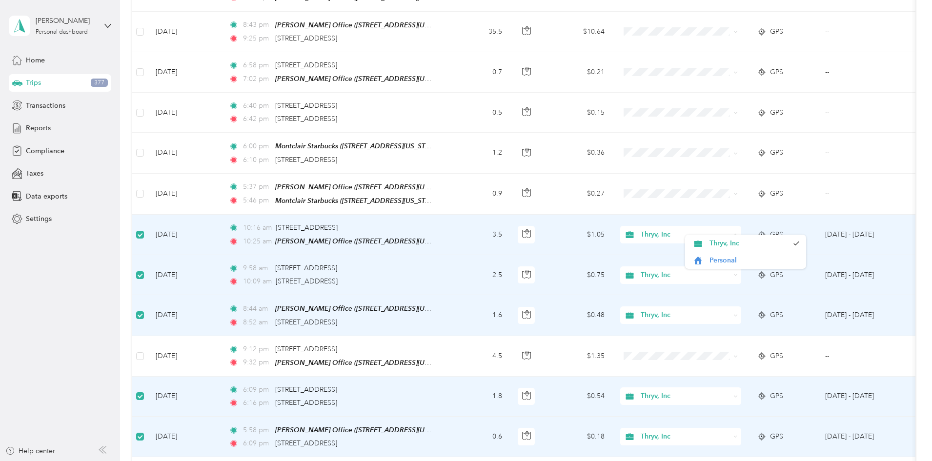
click at [730, 229] on span "Thryv, Inc" at bounding box center [684, 234] width 89 height 11
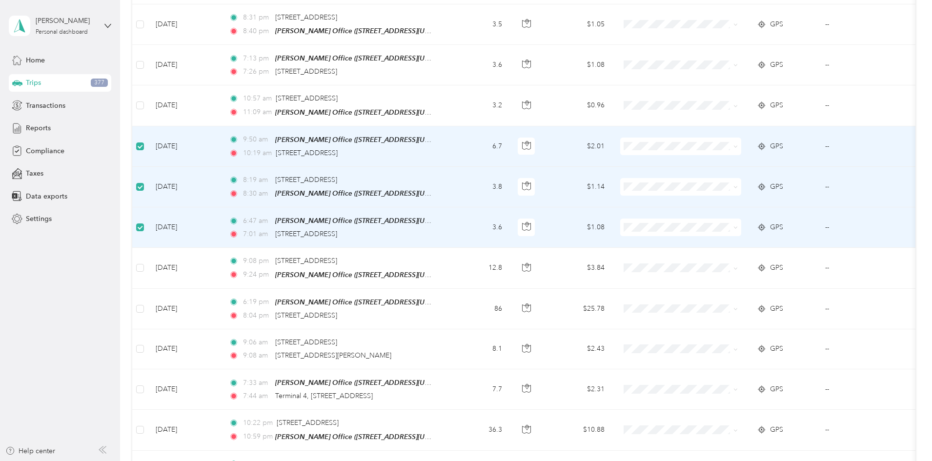
scroll to position [184, 0]
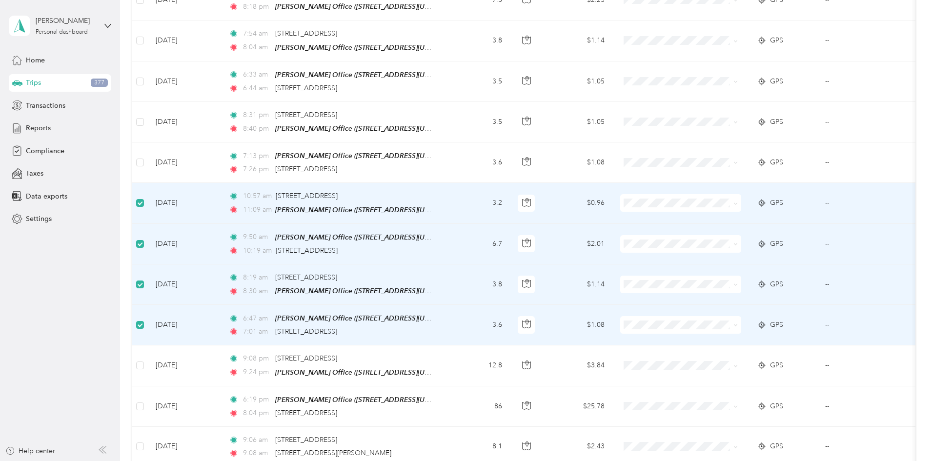
click at [738, 221] on span "Thryv, Inc" at bounding box center [754, 218] width 90 height 10
click at [733, 257] on span "Thryv, Inc" at bounding box center [754, 258] width 90 height 10
click at [734, 284] on span at bounding box center [680, 285] width 121 height 18
drag, startPoint x: 724, startPoint y: 297, endPoint x: 724, endPoint y: 318, distance: 21.0
click at [725, 296] on span "Thryv, Inc" at bounding box center [754, 298] width 90 height 10
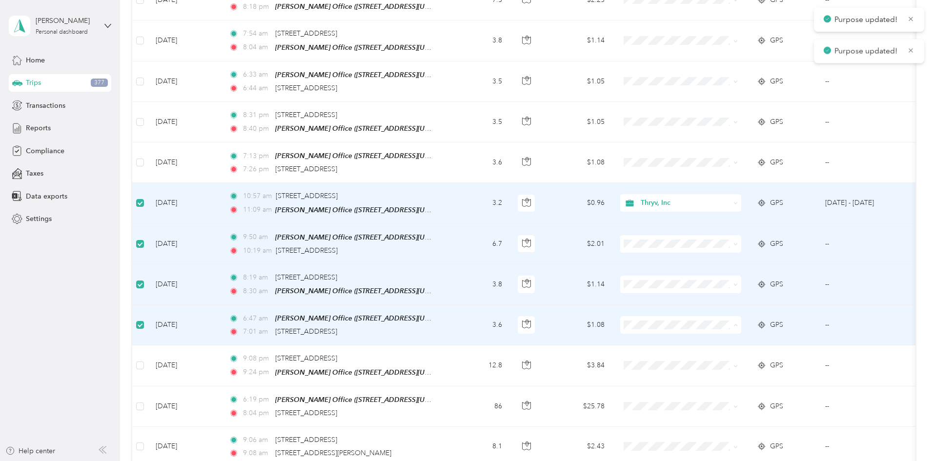
click at [723, 337] on span "Thryv, Inc" at bounding box center [754, 339] width 90 height 10
click at [716, 316] on span at bounding box center [680, 325] width 121 height 18
click at [711, 339] on span "Thryv, Inc" at bounding box center [754, 339] width 90 height 10
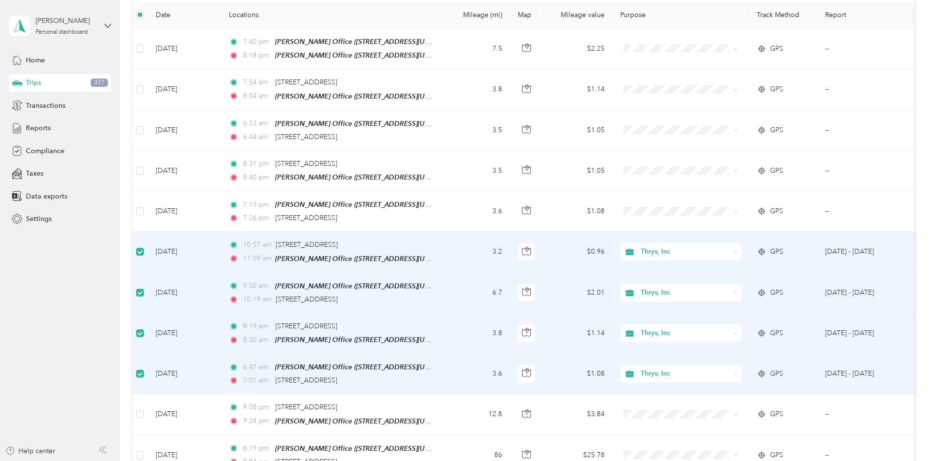
scroll to position [86, 0]
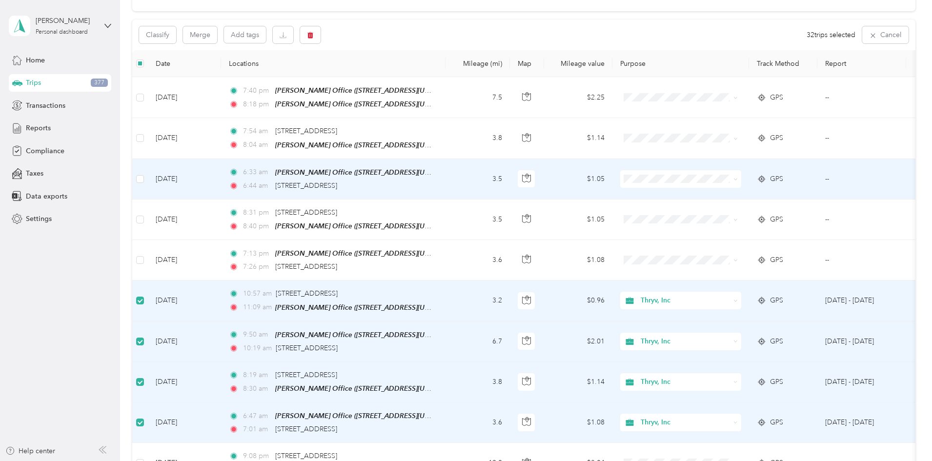
click at [148, 178] on td at bounding box center [140, 179] width 16 height 40
click at [148, 177] on td at bounding box center [140, 179] width 16 height 40
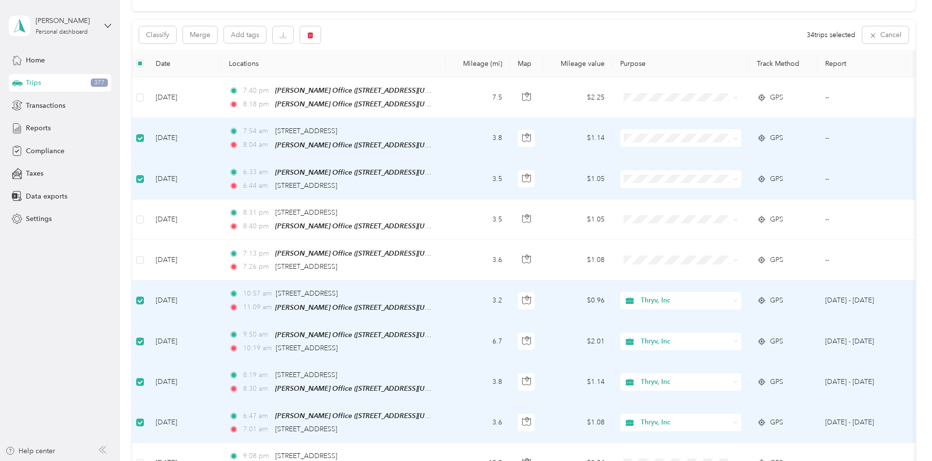
click at [144, 133] on label at bounding box center [140, 138] width 8 height 11
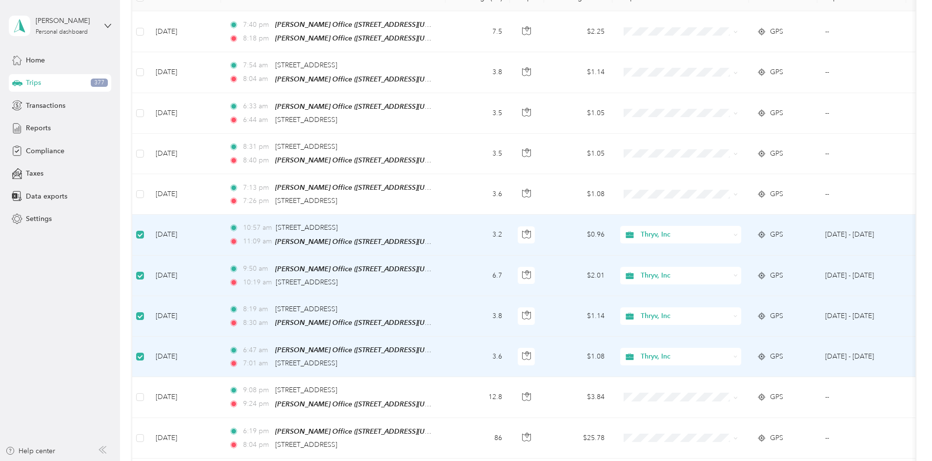
scroll to position [184, 0]
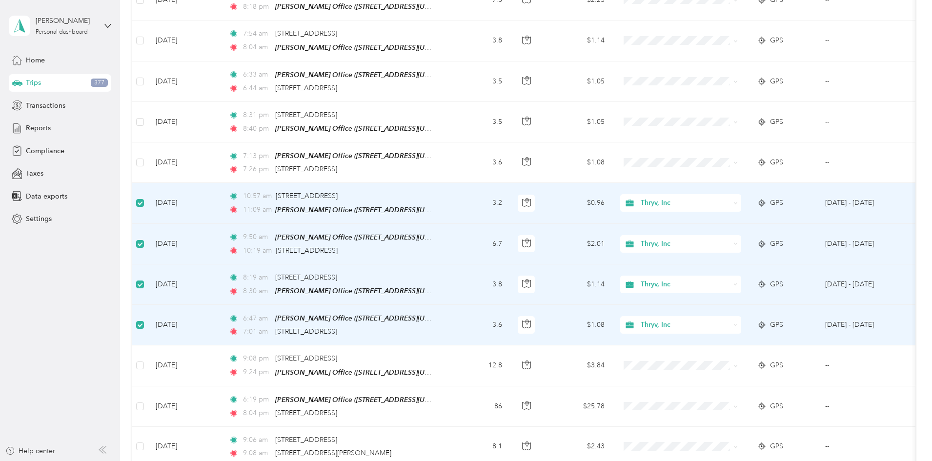
click at [730, 204] on span "Thryv, Inc" at bounding box center [684, 203] width 89 height 11
click at [728, 238] on li "Personal" at bounding box center [745, 230] width 121 height 17
click at [730, 238] on span "Thryv, Inc" at bounding box center [684, 243] width 89 height 11
click at [742, 272] on span "Personal" at bounding box center [754, 275] width 90 height 10
click at [730, 279] on span "Thryv, Inc" at bounding box center [684, 284] width 89 height 11
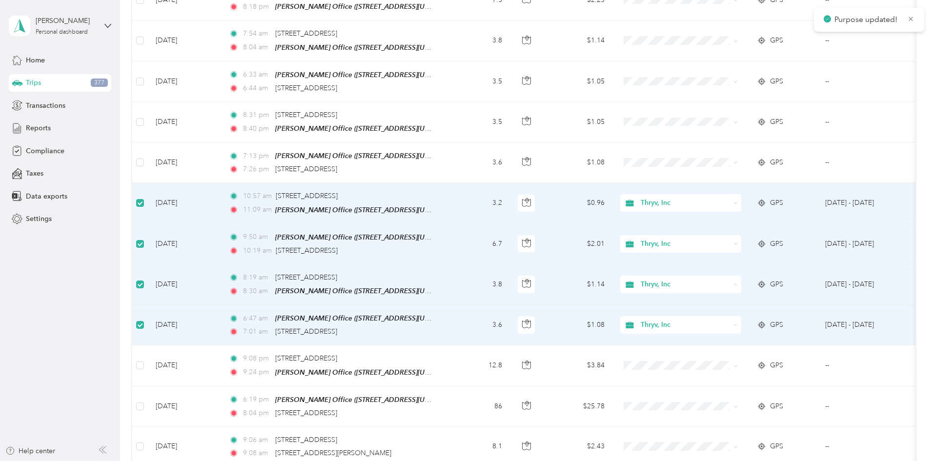
click at [751, 314] on span "Personal" at bounding box center [754, 315] width 90 height 10
click at [729, 319] on span "Thryv, Inc" at bounding box center [684, 324] width 89 height 11
click at [731, 355] on span "Personal" at bounding box center [754, 356] width 90 height 10
click at [730, 319] on span "Thryv, Inc" at bounding box center [684, 324] width 89 height 11
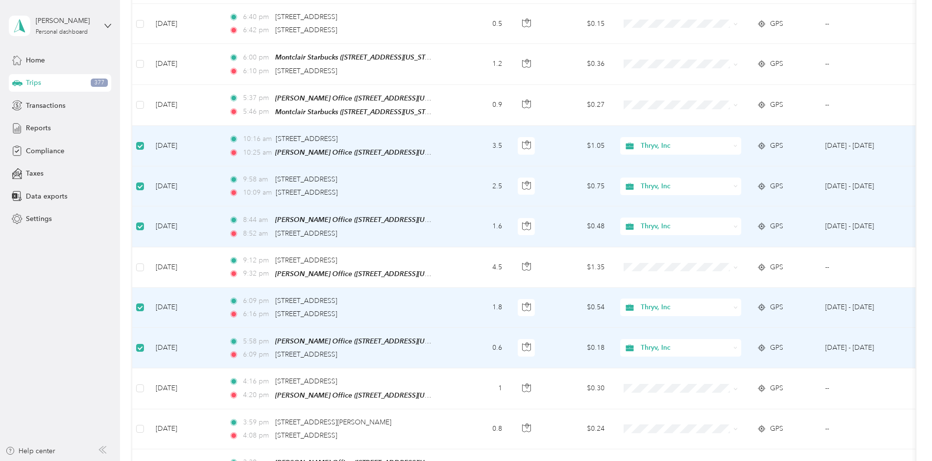
scroll to position [829, 0]
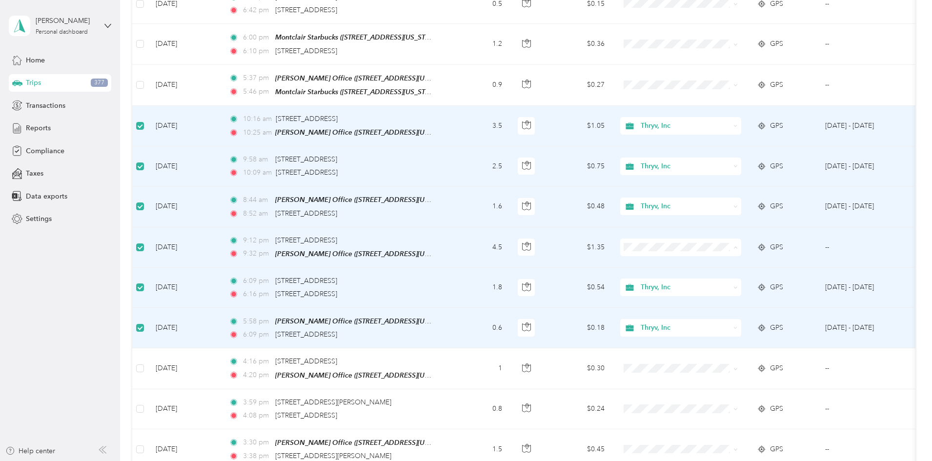
click at [743, 252] on span "Thryv, Inc" at bounding box center [754, 255] width 90 height 10
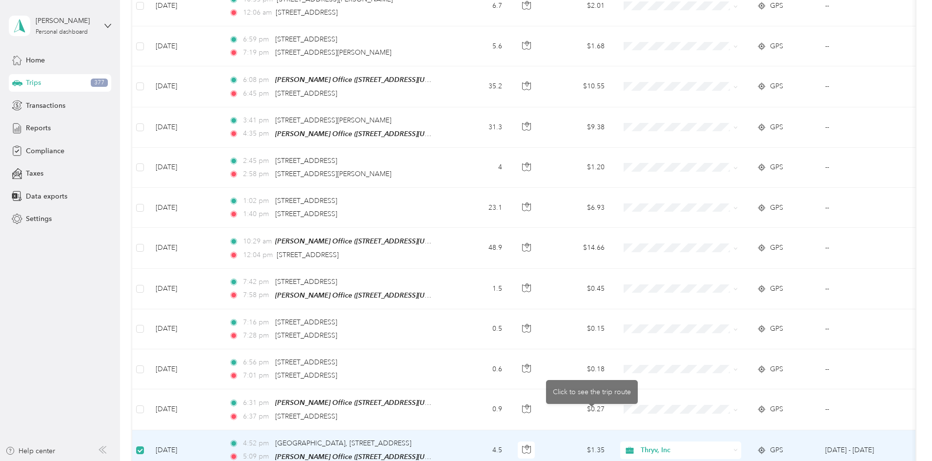
scroll to position [3890, 0]
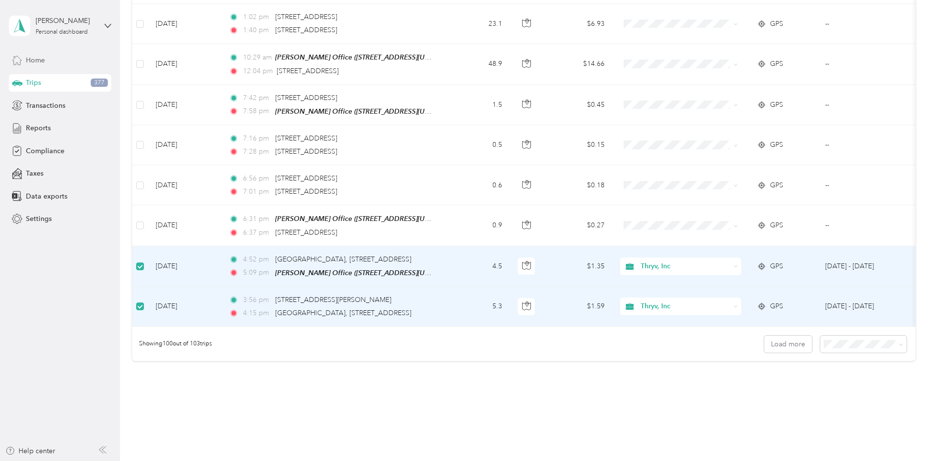
click at [38, 63] on span "Home" at bounding box center [35, 60] width 19 height 10
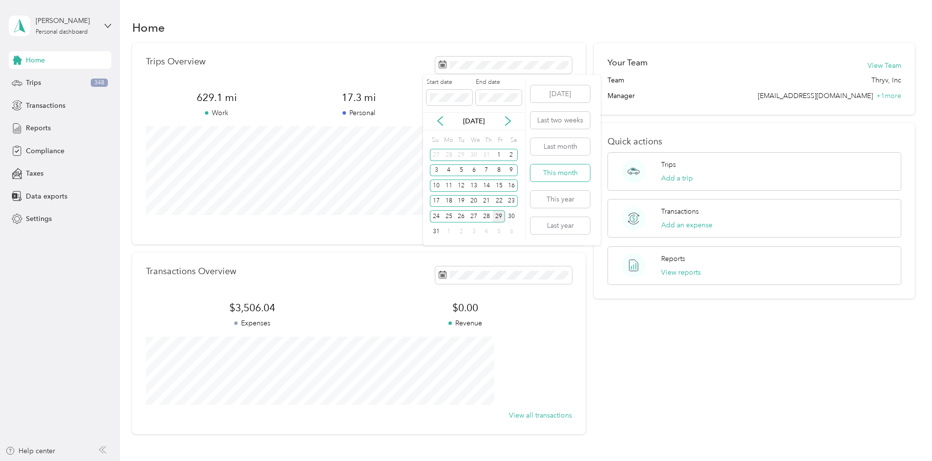
click at [573, 174] on button "This month" at bounding box center [560, 172] width 60 height 17
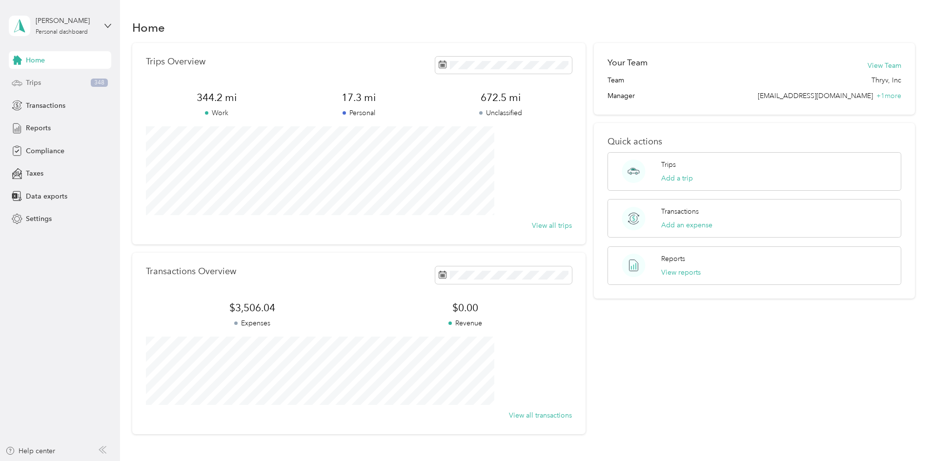
click at [28, 80] on span "Trips" at bounding box center [33, 83] width 15 height 10
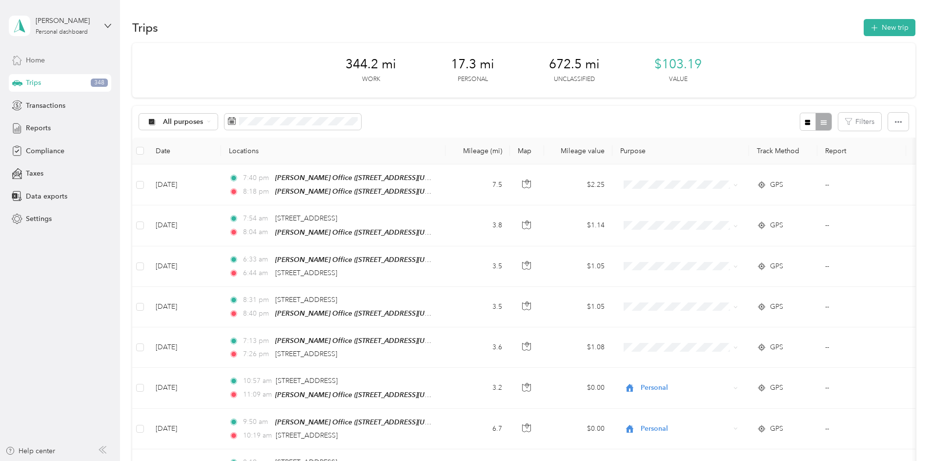
click at [30, 55] on span "Home" at bounding box center [35, 60] width 19 height 10
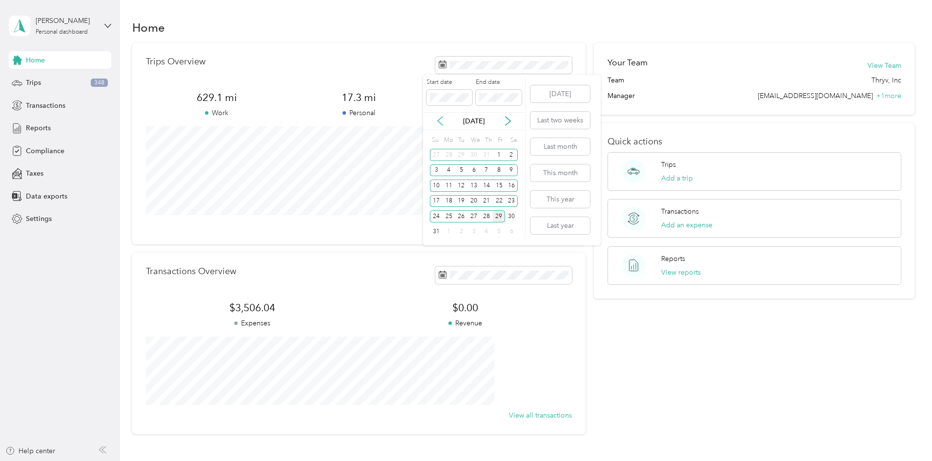
click at [440, 119] on icon at bounding box center [439, 121] width 5 height 9
click at [460, 156] on div "1" at bounding box center [461, 155] width 13 height 12
